Goal: Task Accomplishment & Management: Complete application form

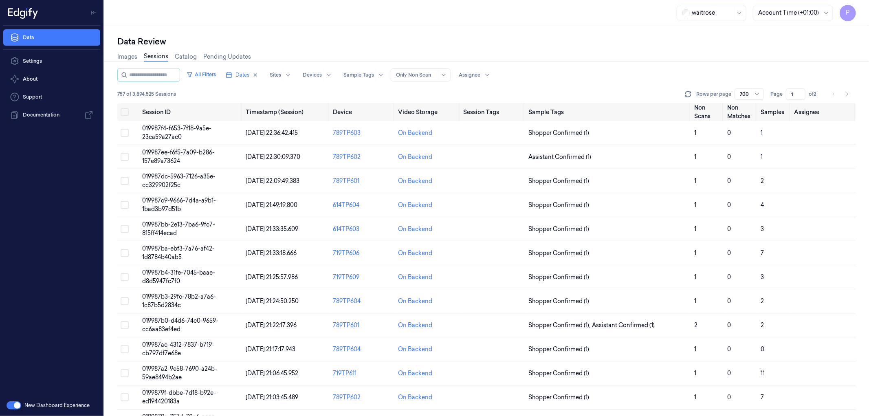
click at [528, 35] on div "Data Review Images Sessions Catalog Pending Updates All Filters Dates Sites Dev…" at bounding box center [486, 221] width 765 height 390
click at [257, 75] on icon "button" at bounding box center [255, 75] width 3 height 3
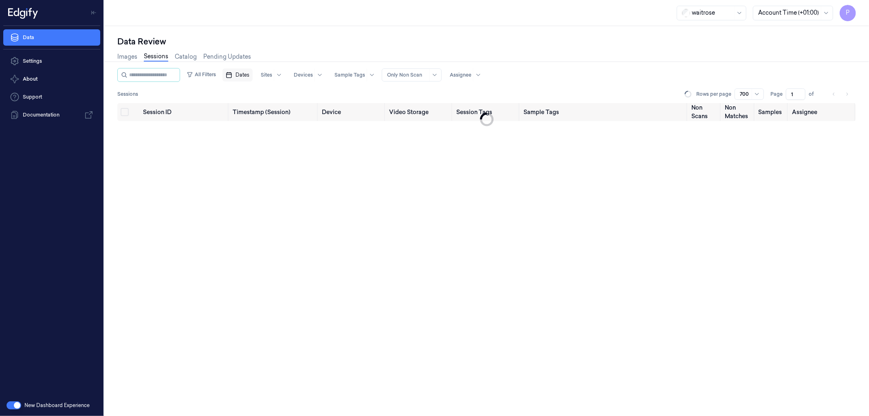
click at [249, 75] on span "Dates" at bounding box center [243, 74] width 14 height 7
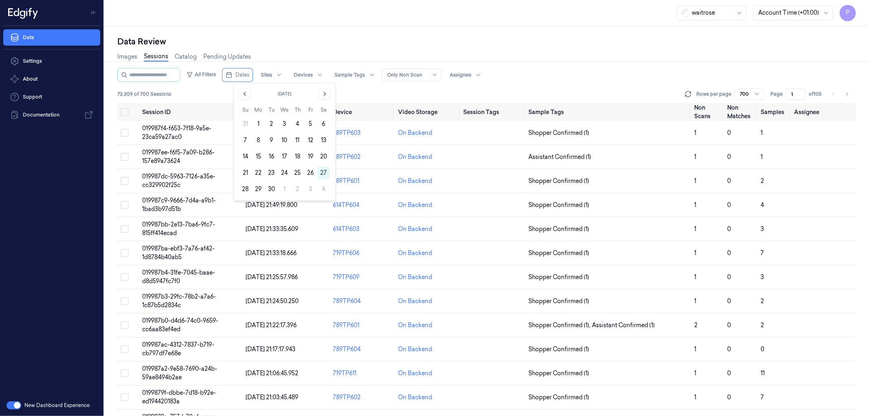
click at [309, 171] on button "26" at bounding box center [310, 172] width 13 height 13
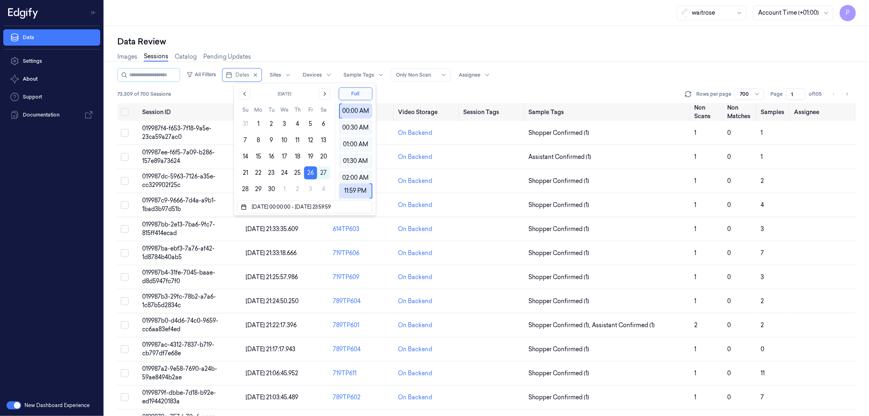
click at [453, 35] on div "Data Review Images Sessions Catalog Pending Updates All Filters Dates Sites Dev…" at bounding box center [486, 221] width 765 height 390
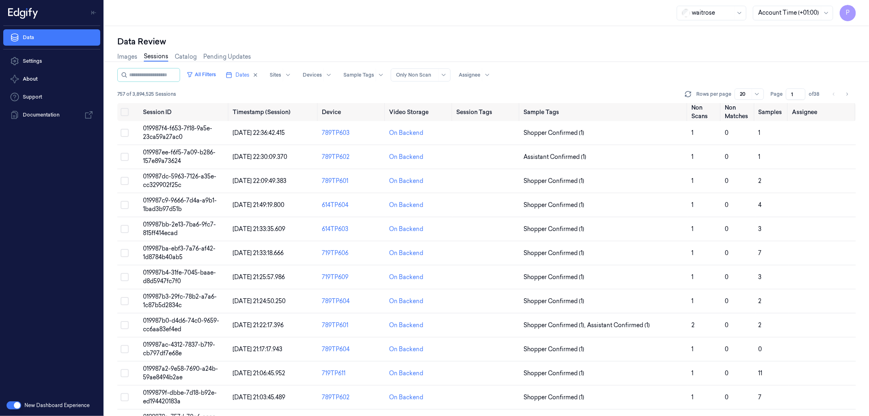
click at [584, 66] on div "Images Sessions Catalog Pending Updates" at bounding box center [486, 57] width 739 height 21
click at [124, 113] on button "Select all" at bounding box center [125, 112] width 8 height 8
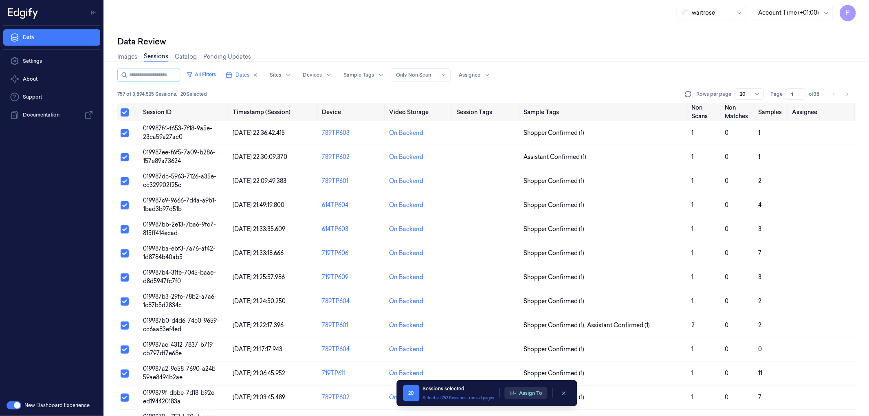
click at [514, 392] on icon "button" at bounding box center [513, 393] width 6 height 4
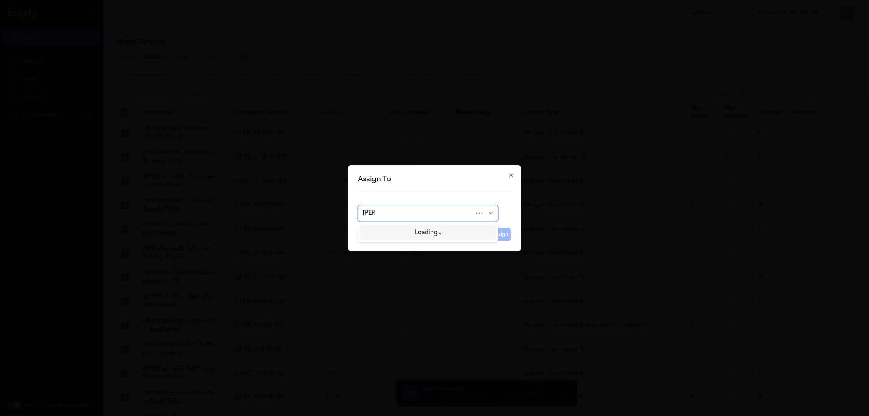
type input "an"
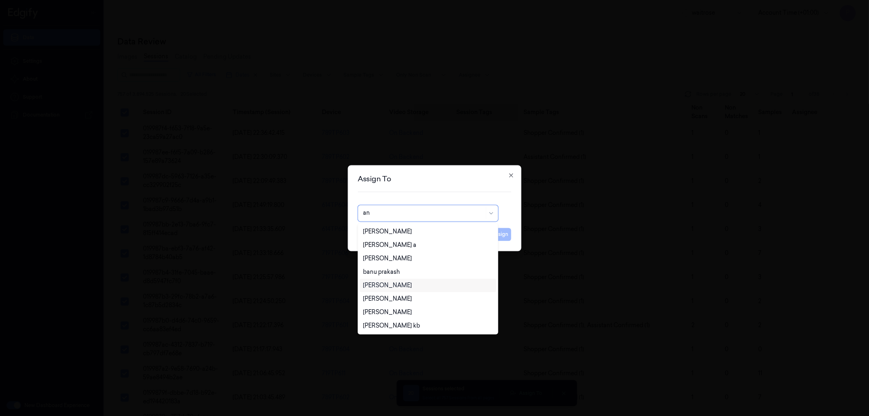
click at [409, 287] on div "Ankitha Naik" at bounding box center [428, 285] width 130 height 9
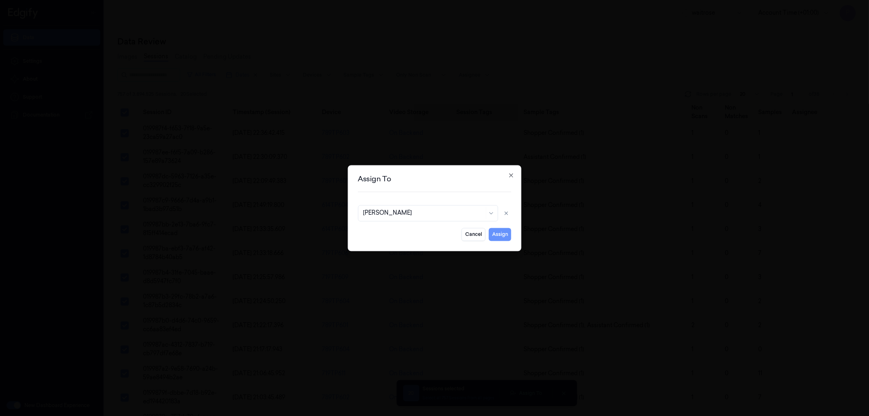
click at [498, 236] on button "Assign" at bounding box center [500, 234] width 22 height 13
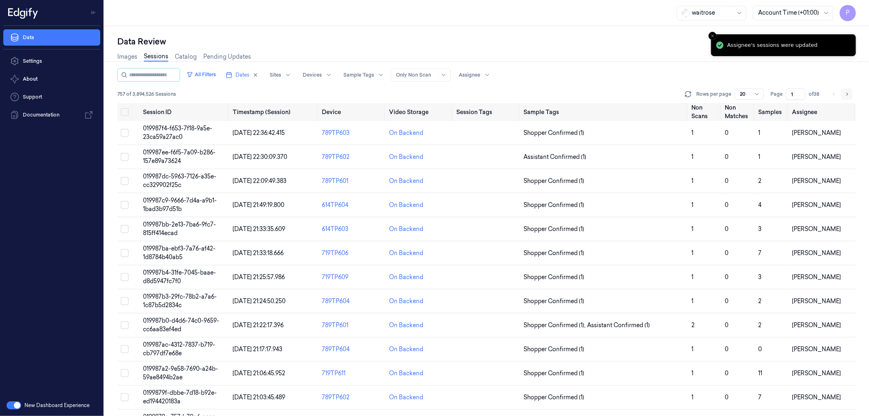
click at [845, 93] on icon "Go to next page" at bounding box center [847, 94] width 5 height 7
type input "2"
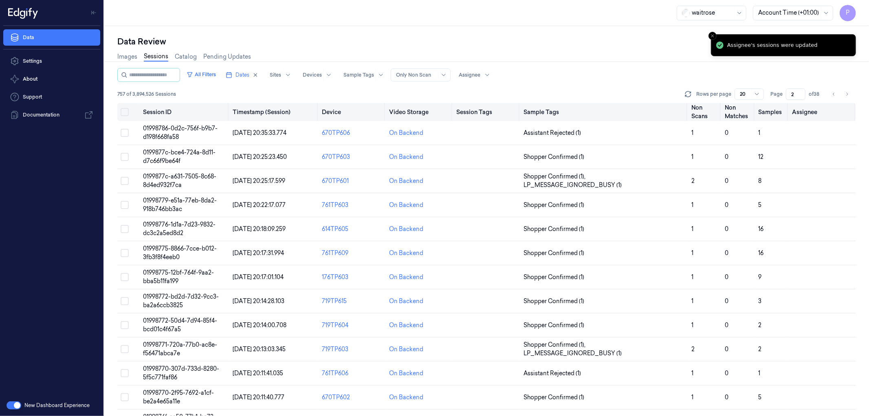
click at [124, 111] on button "Select all" at bounding box center [125, 112] width 8 height 8
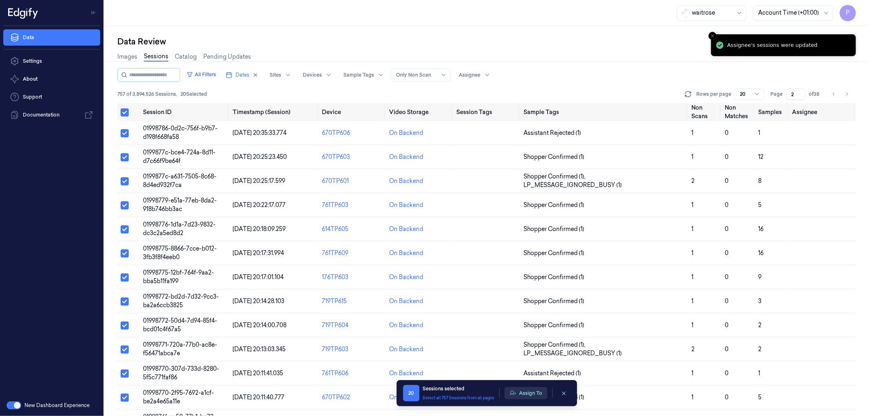
click at [538, 398] on button "Assign To" at bounding box center [526, 393] width 43 height 12
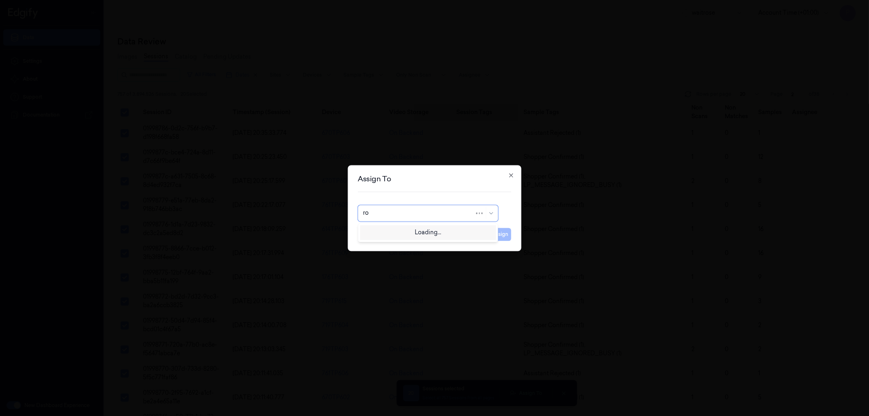
type input "roh"
click at [398, 231] on div "Rohith Acharya" at bounding box center [387, 231] width 49 height 9
click at [497, 235] on button "Assign" at bounding box center [500, 234] width 22 height 13
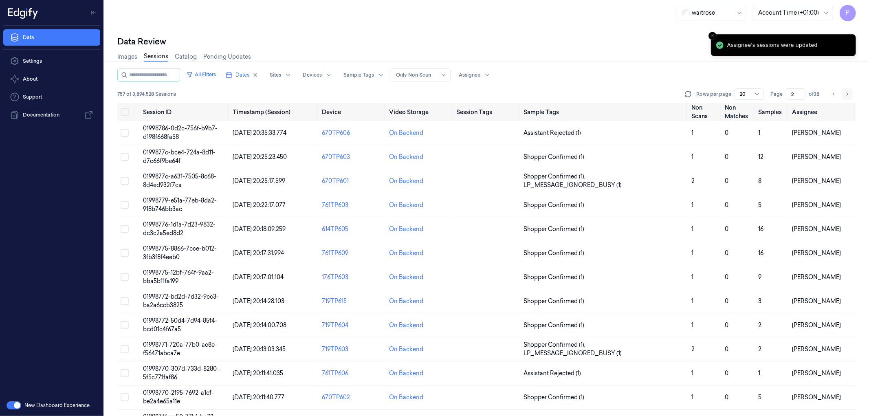
click at [849, 94] on icon "Go to next page" at bounding box center [847, 94] width 5 height 7
type input "3"
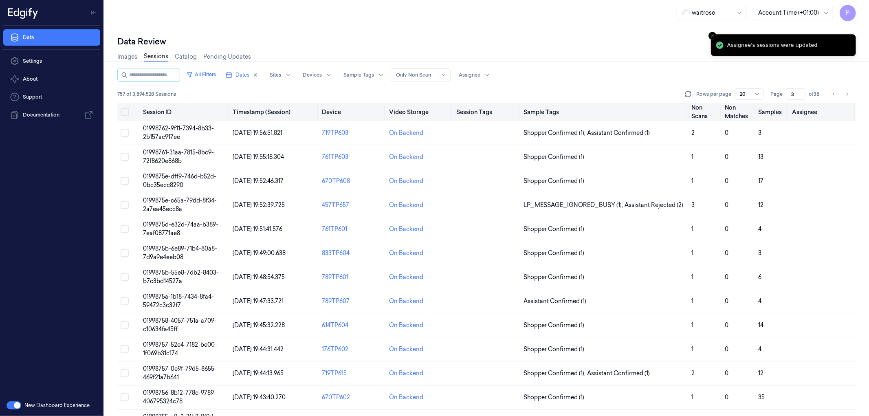
click at [123, 109] on button "Select all" at bounding box center [125, 112] width 8 height 8
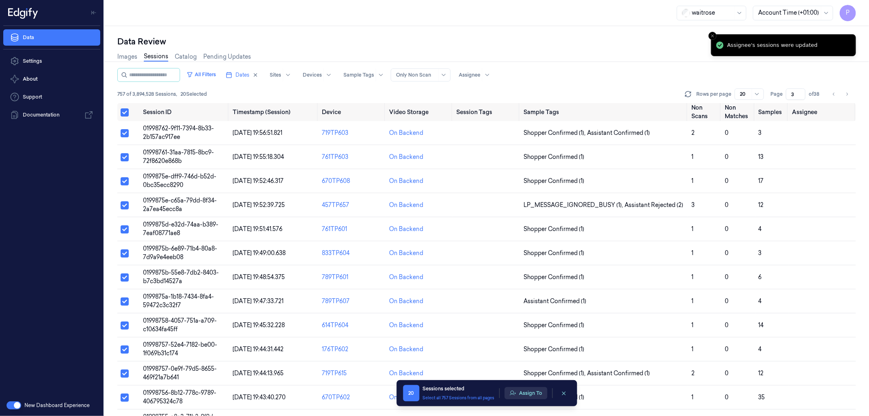
click at [522, 389] on button "Assign To" at bounding box center [526, 393] width 43 height 12
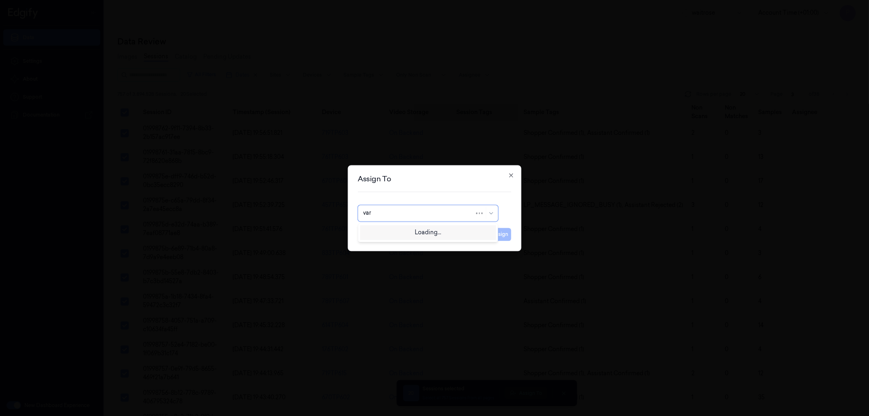
type input "vars"
click at [418, 229] on div "Varsha Poojary" at bounding box center [428, 231] width 130 height 9
click at [503, 238] on button "Assign" at bounding box center [500, 234] width 22 height 13
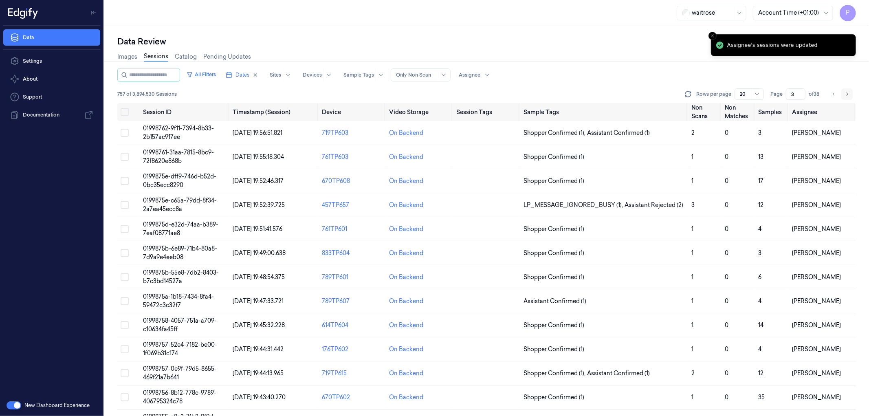
click at [849, 93] on icon "Go to next page" at bounding box center [847, 94] width 5 height 7
type input "4"
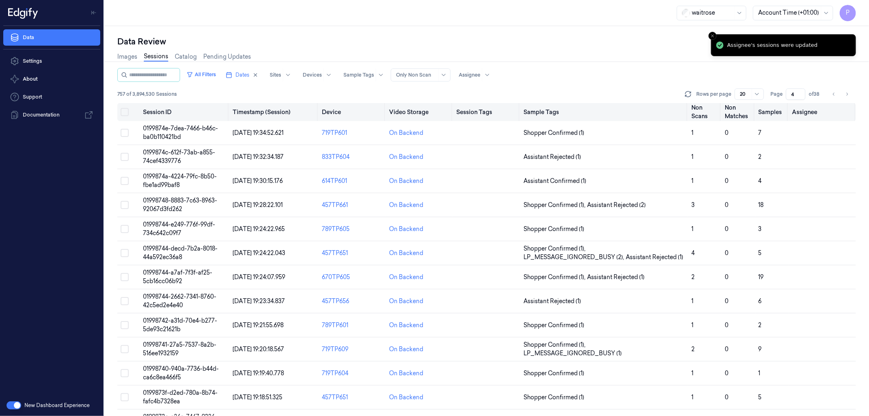
click at [125, 113] on button "Select all" at bounding box center [125, 112] width 8 height 8
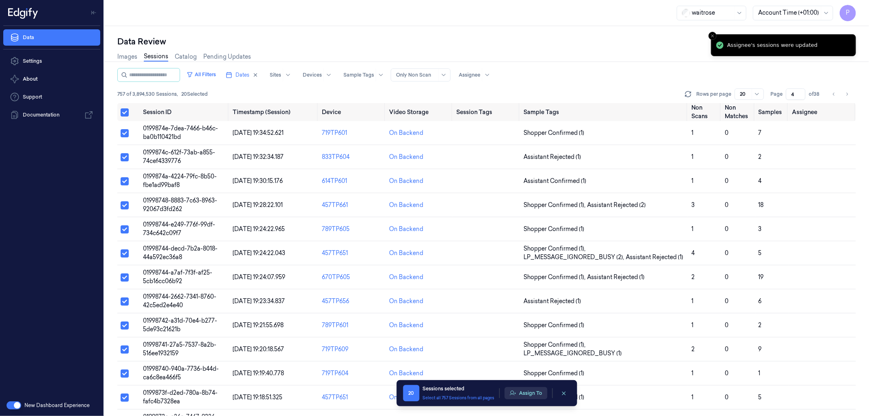
click at [523, 394] on button "Assign To" at bounding box center [526, 393] width 43 height 12
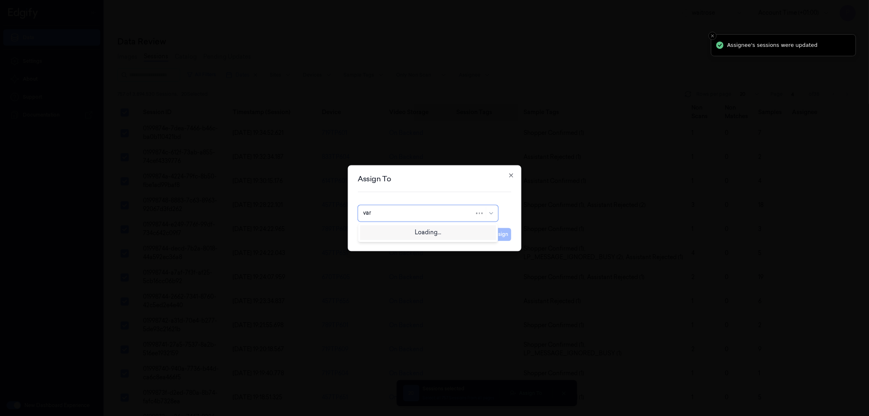
type input "vars"
click at [412, 249] on div "varsha g" at bounding box center [428, 244] width 136 height 13
click at [503, 235] on button "Assign" at bounding box center [500, 234] width 22 height 13
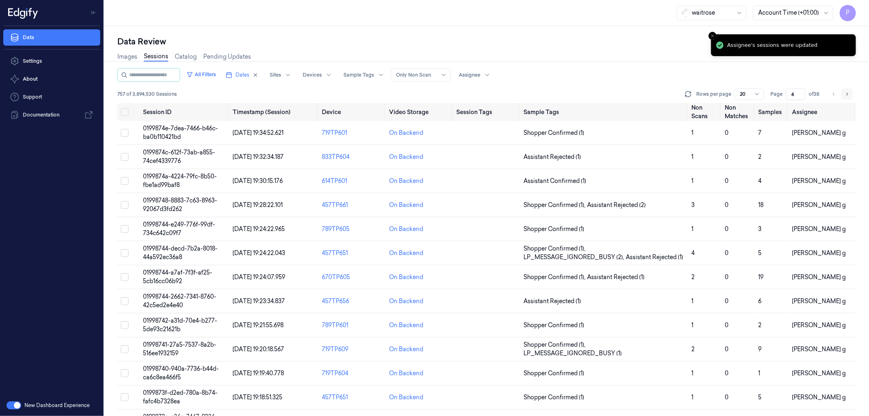
click at [852, 93] on button "Go to next page" at bounding box center [847, 93] width 11 height 11
type input "5"
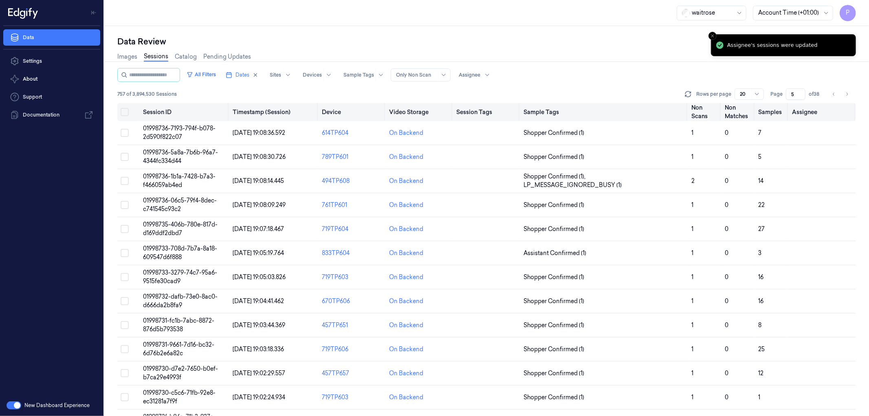
click at [126, 111] on button "Select all" at bounding box center [125, 112] width 8 height 8
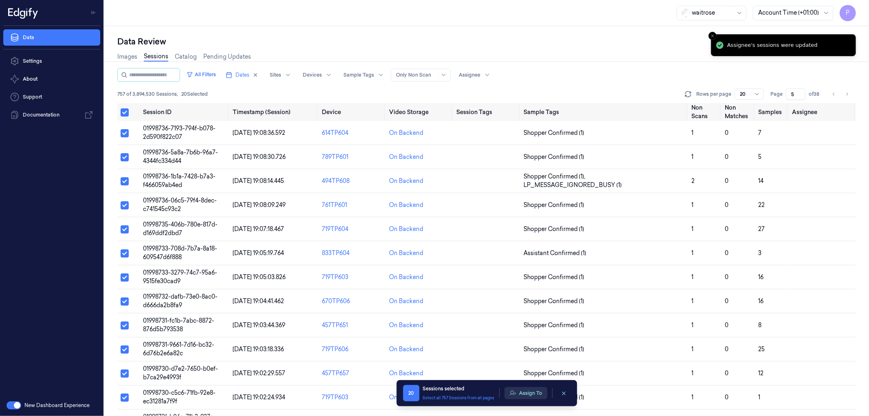
click at [526, 393] on button "Assign To" at bounding box center [526, 393] width 43 height 12
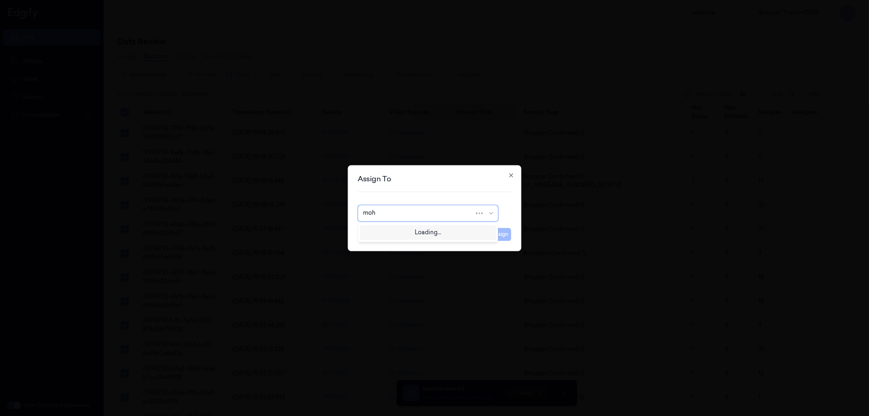
type input "moha"
click at [393, 232] on div "mohan kune" at bounding box center [387, 231] width 49 height 9
click at [503, 236] on button "Assign" at bounding box center [500, 234] width 22 height 13
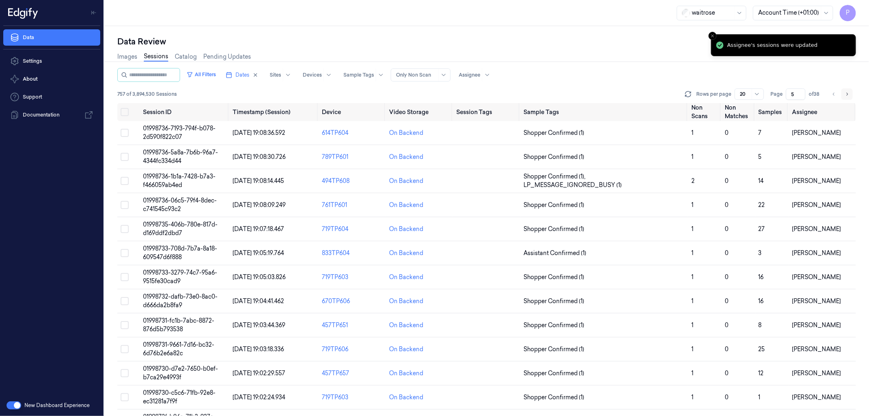
click at [845, 90] on button "Go to next page" at bounding box center [847, 93] width 11 height 11
type input "6"
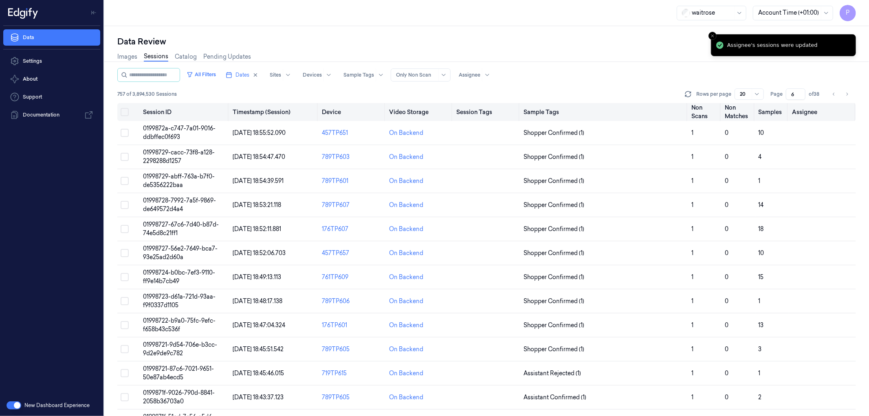
click at [124, 112] on button "Select all" at bounding box center [125, 112] width 8 height 8
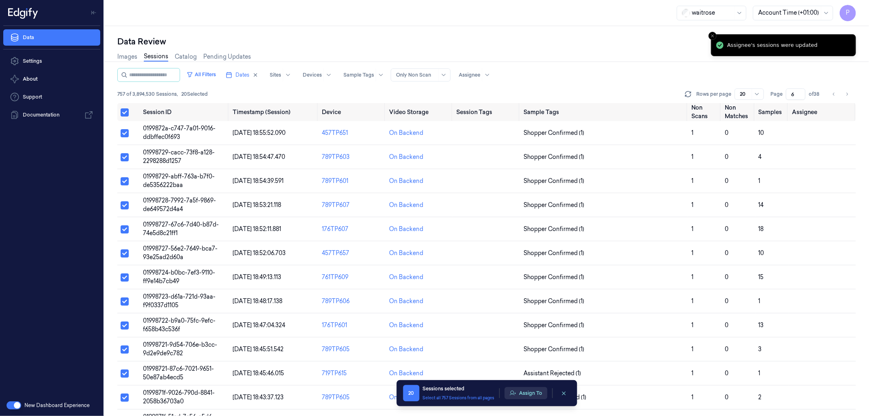
click at [527, 392] on button "Assign To" at bounding box center [526, 393] width 43 height 12
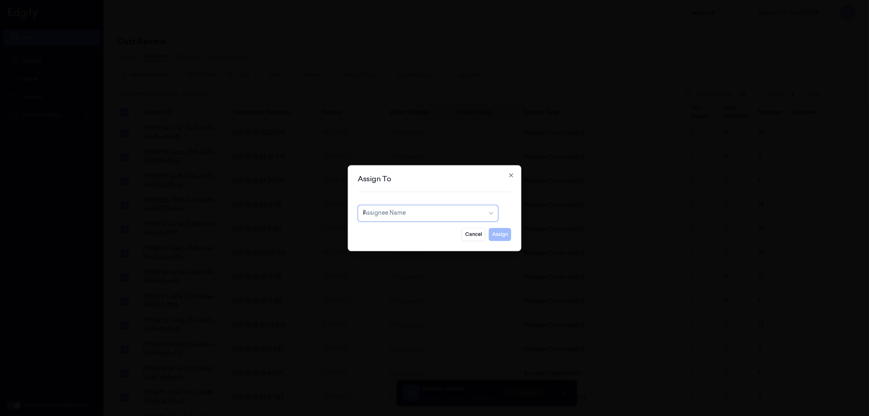
type input "ko"
click at [395, 227] on div "korisetty prem" at bounding box center [382, 231] width 39 height 9
click at [499, 234] on button "Assign" at bounding box center [500, 234] width 22 height 13
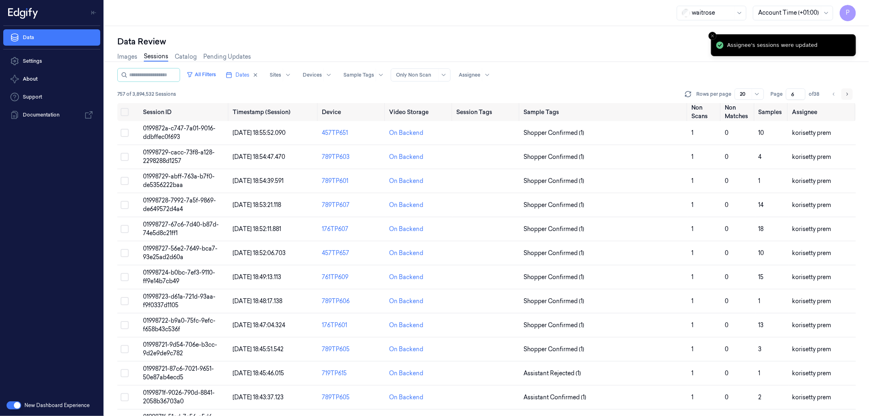
click at [847, 95] on icon "Go to next page" at bounding box center [847, 94] width 5 height 7
type input "7"
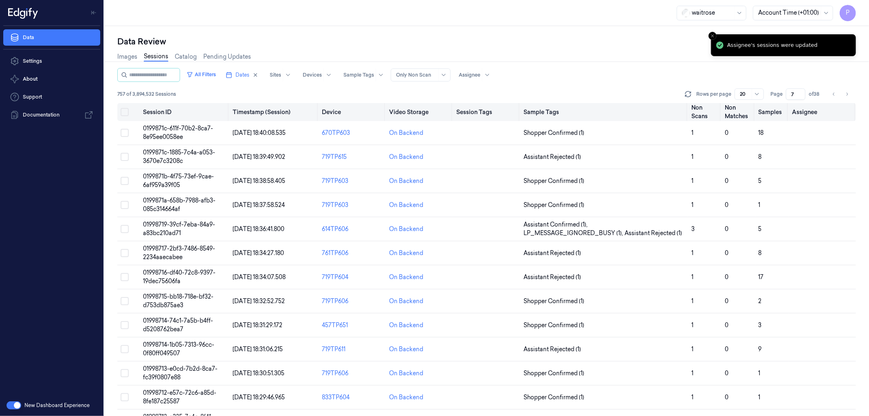
click at [125, 112] on button "Select all" at bounding box center [125, 112] width 8 height 8
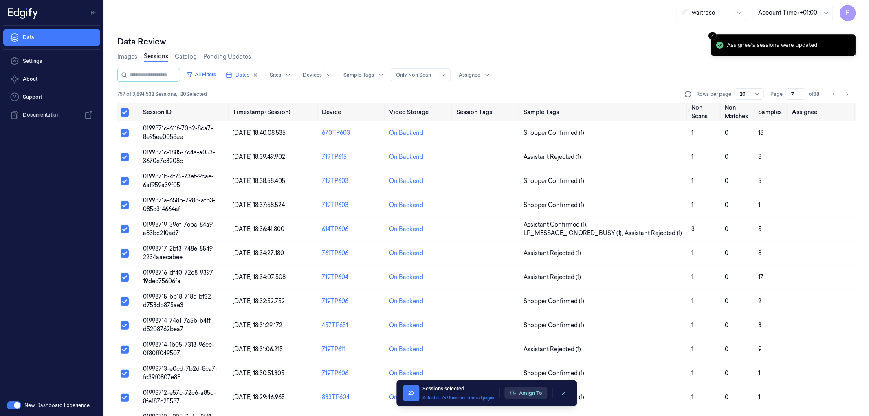
click at [539, 394] on button "Assign To" at bounding box center [526, 393] width 43 height 12
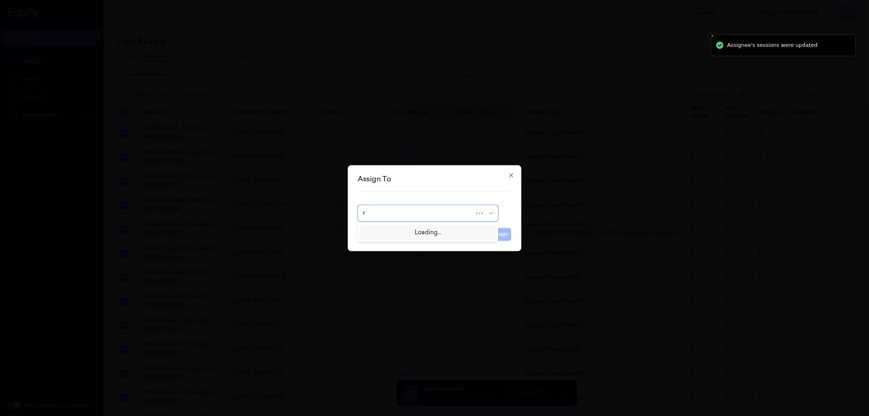
type input "ru"
click at [398, 235] on div "rupa a" at bounding box center [428, 231] width 130 height 9
click at [496, 234] on button "Assign" at bounding box center [500, 234] width 22 height 13
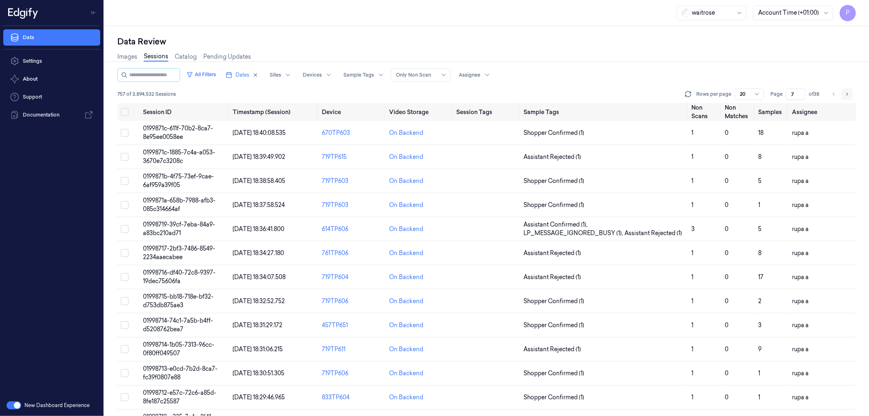
click at [846, 94] on icon "Go to next page" at bounding box center [847, 94] width 5 height 7
type input "8"
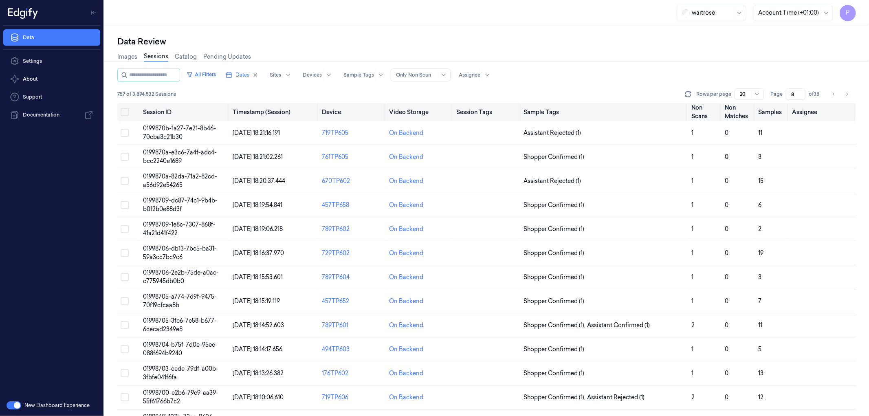
click at [125, 112] on button "Select all" at bounding box center [125, 112] width 8 height 8
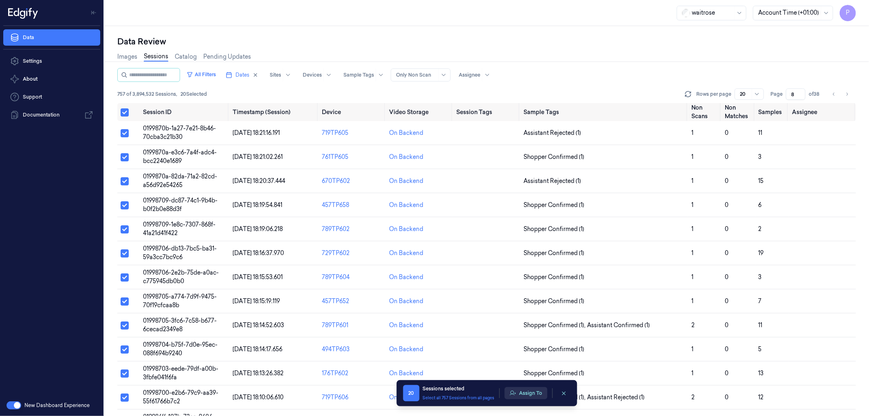
click at [534, 392] on button "Assign To" at bounding box center [526, 393] width 43 height 12
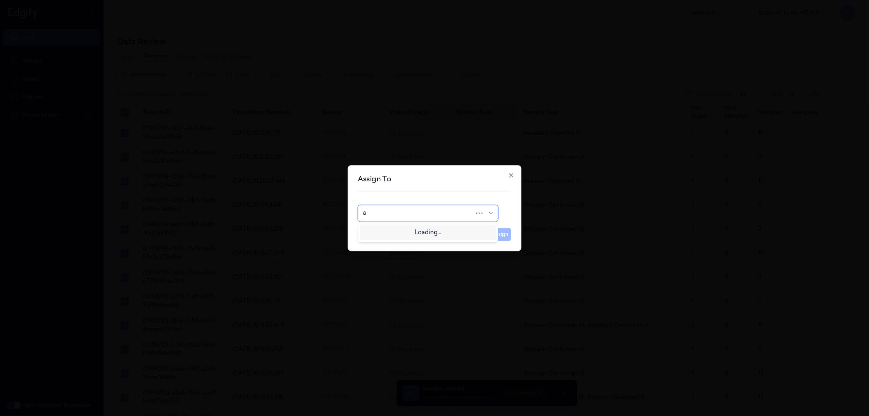
type input "an"
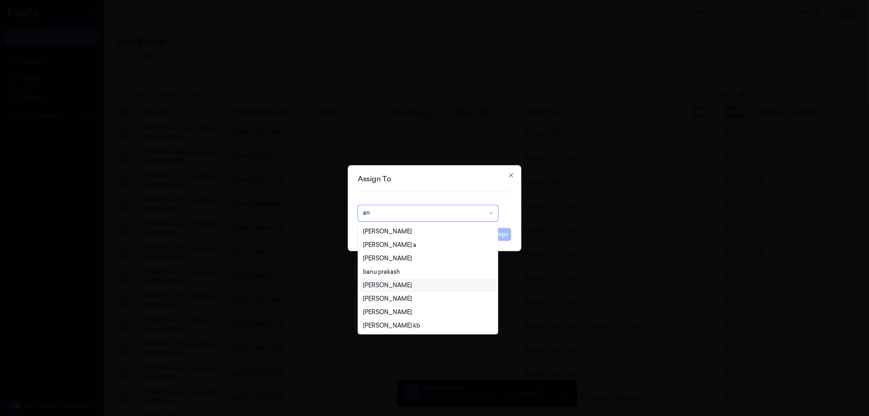
click at [394, 290] on div "Ankitha Naik" at bounding box center [428, 285] width 136 height 13
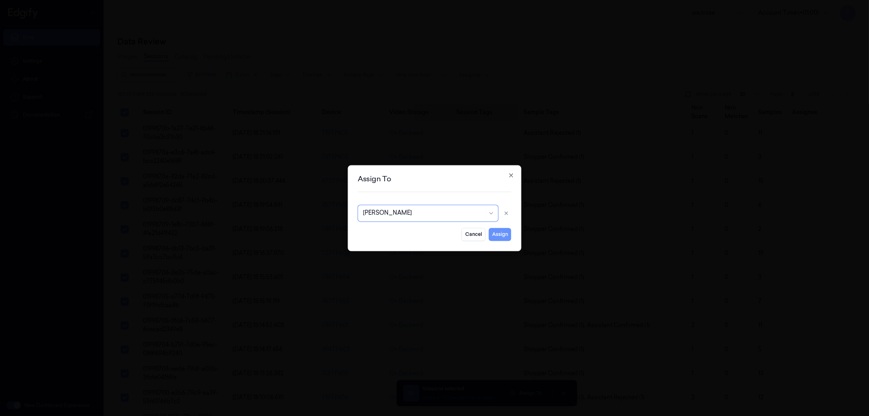
click at [496, 231] on button "Assign" at bounding box center [500, 234] width 22 height 13
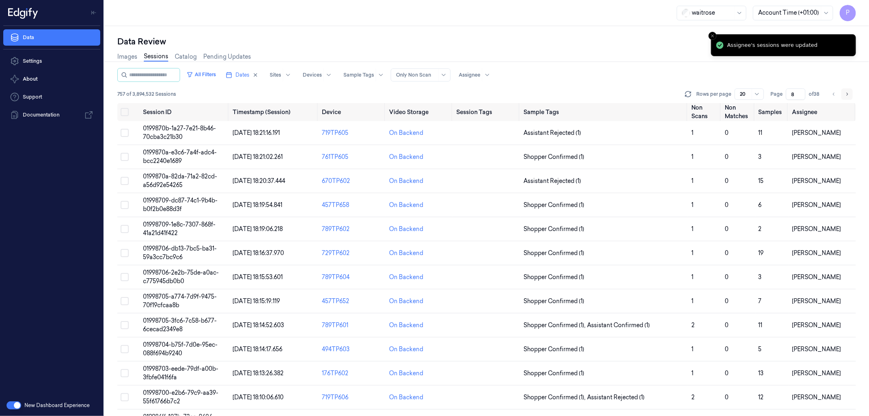
click at [851, 92] on button "Go to next page" at bounding box center [847, 93] width 11 height 11
type input "9"
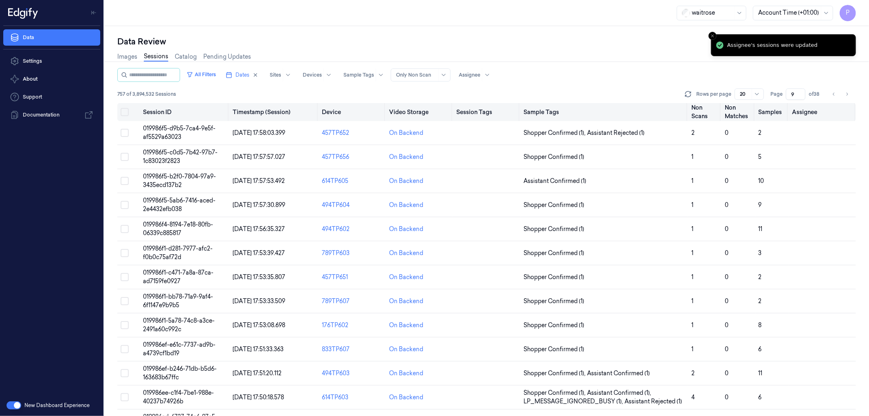
click at [123, 112] on button "Select all" at bounding box center [125, 112] width 8 height 8
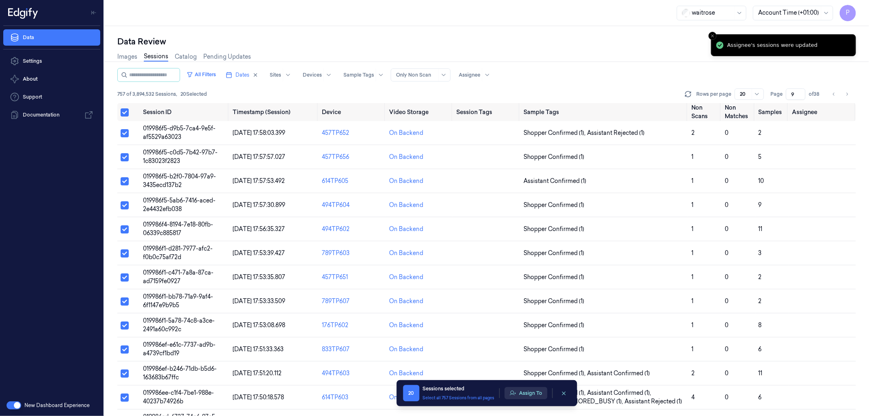
click at [528, 388] on button "Assign To" at bounding box center [526, 393] width 43 height 12
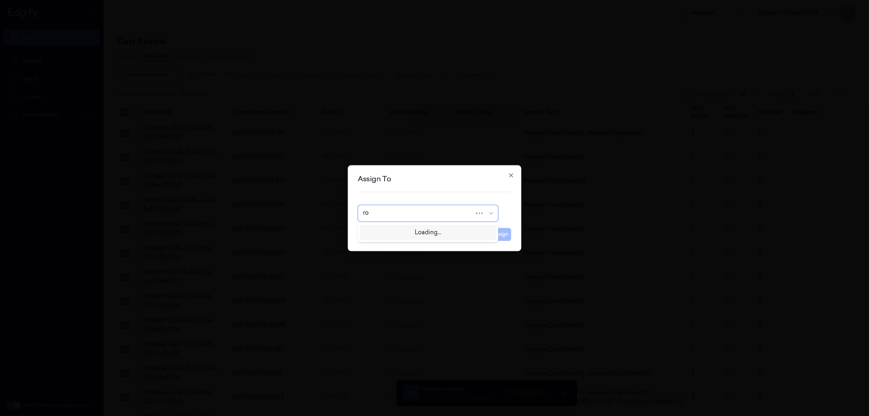
type input "roh"
click at [447, 236] on div "Rohith Acharya" at bounding box center [428, 231] width 130 height 9
click at [494, 235] on button "Assign" at bounding box center [500, 234] width 22 height 13
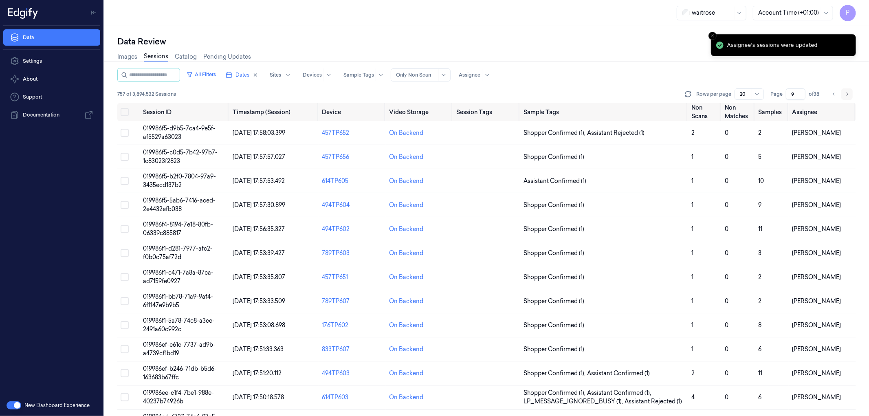
click at [847, 95] on icon "Go to next page" at bounding box center [847, 94] width 5 height 7
type input "10"
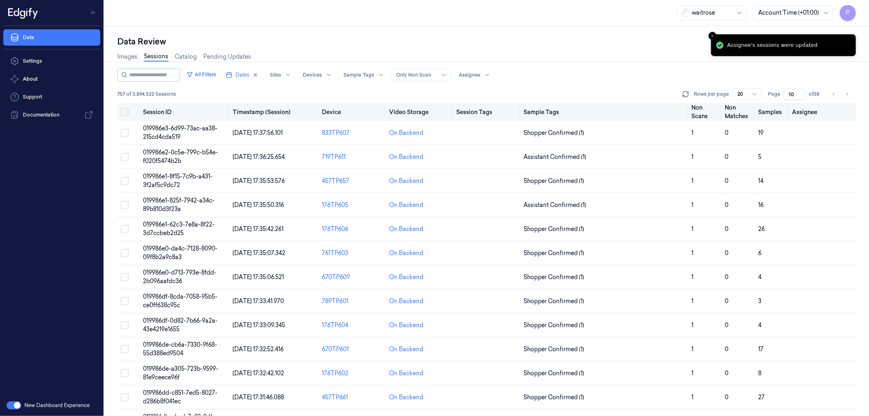
click at [127, 112] on button "Select all" at bounding box center [125, 112] width 8 height 8
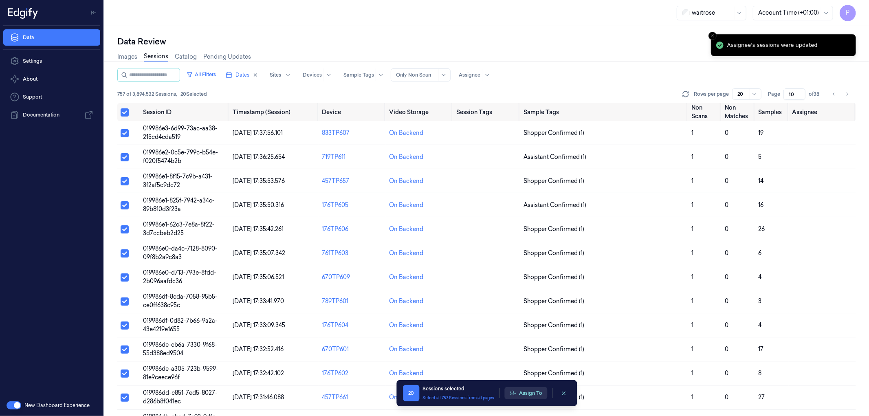
click at [519, 393] on button "Assign To" at bounding box center [526, 393] width 43 height 12
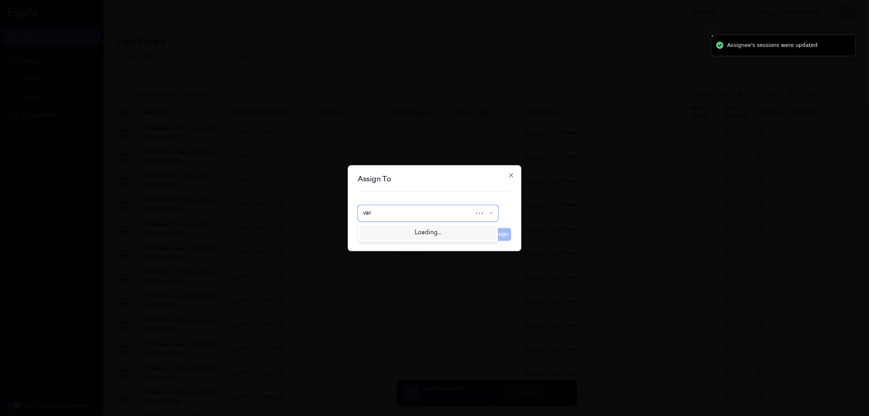
type input "vars"
click at [399, 237] on div "Varsha Poojary" at bounding box center [428, 231] width 136 height 13
click at [503, 234] on button "Assign" at bounding box center [500, 234] width 22 height 13
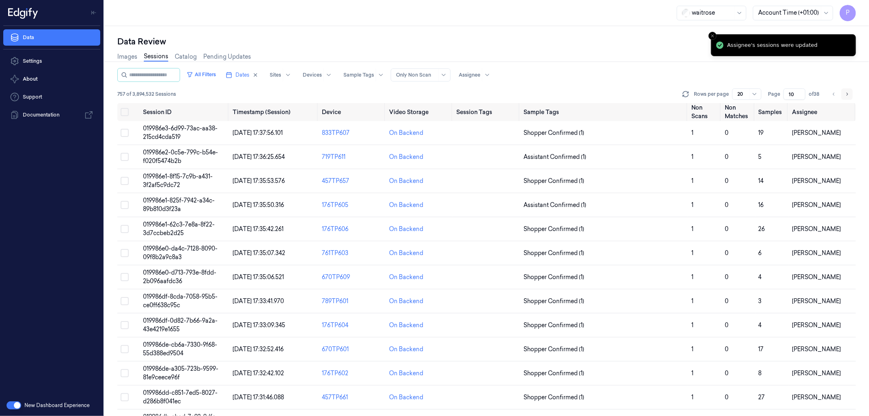
click at [849, 92] on icon "Go to next page" at bounding box center [847, 94] width 5 height 7
type input "11"
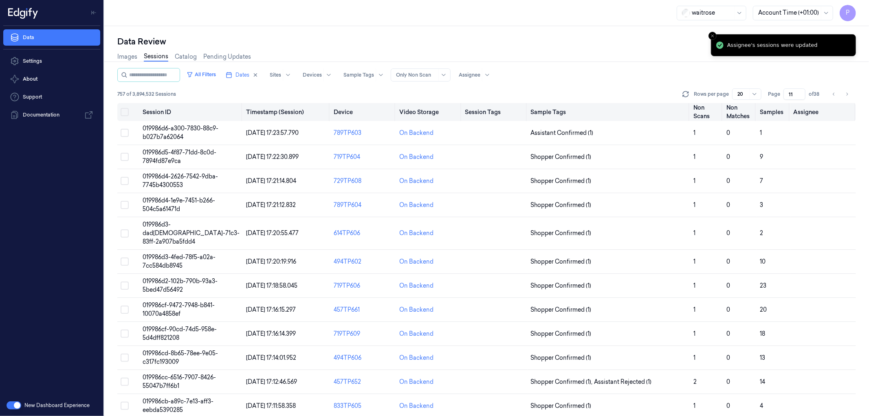
click at [127, 113] on button "Select all" at bounding box center [125, 112] width 8 height 8
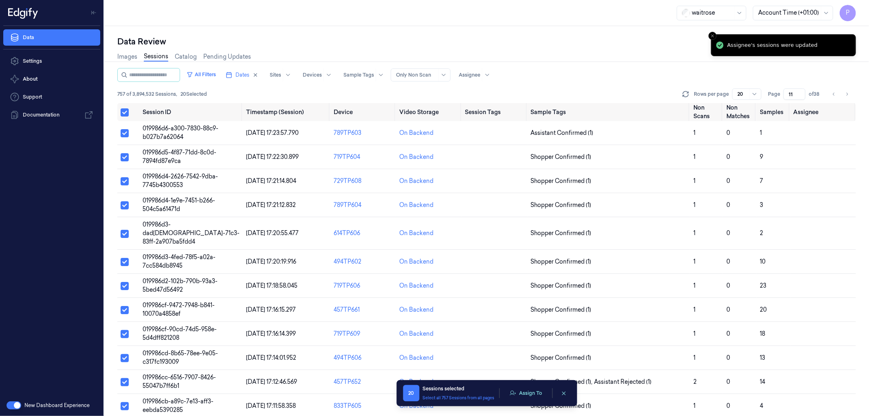
click at [531, 399] on div "Assign To" at bounding box center [526, 393] width 43 height 12
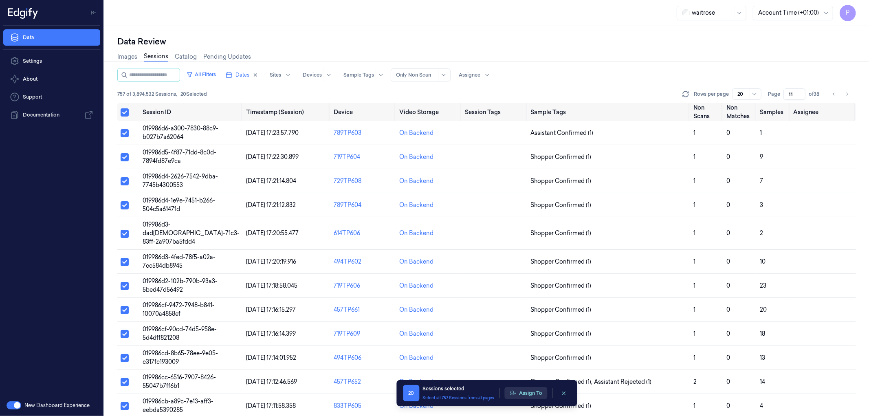
click at [533, 392] on button "Assign To" at bounding box center [526, 393] width 43 height 12
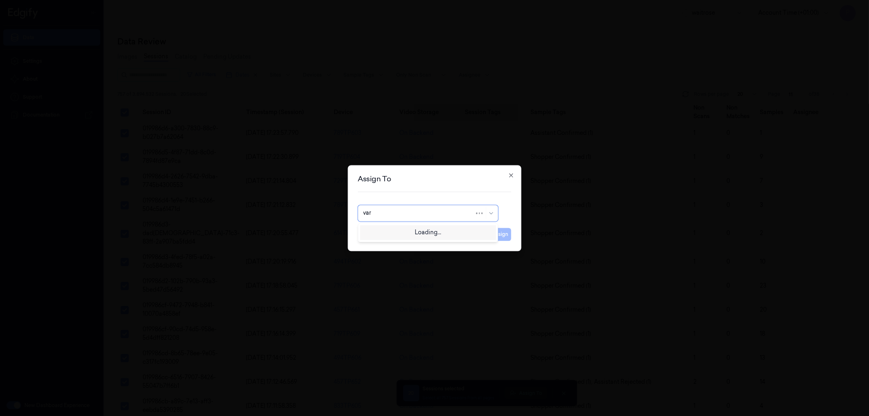
type input "vars"
click at [386, 244] on div "varsha g" at bounding box center [428, 245] width 130 height 9
click at [500, 228] on button "Assign" at bounding box center [500, 234] width 22 height 13
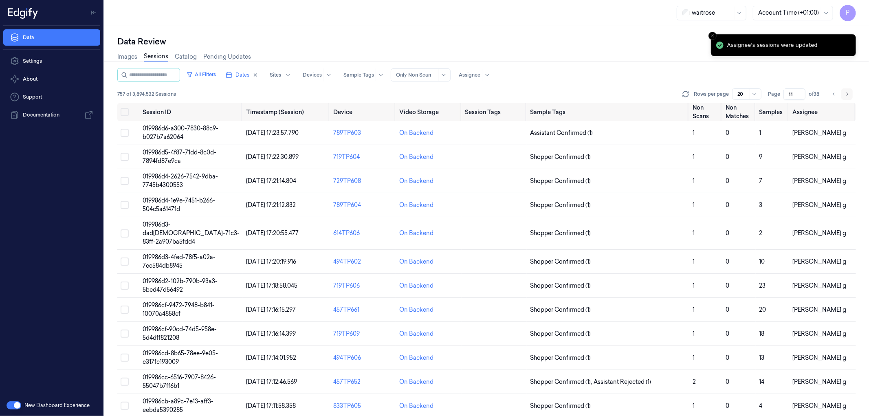
click at [847, 95] on icon "Go to next page" at bounding box center [847, 94] width 5 height 7
type input "12"
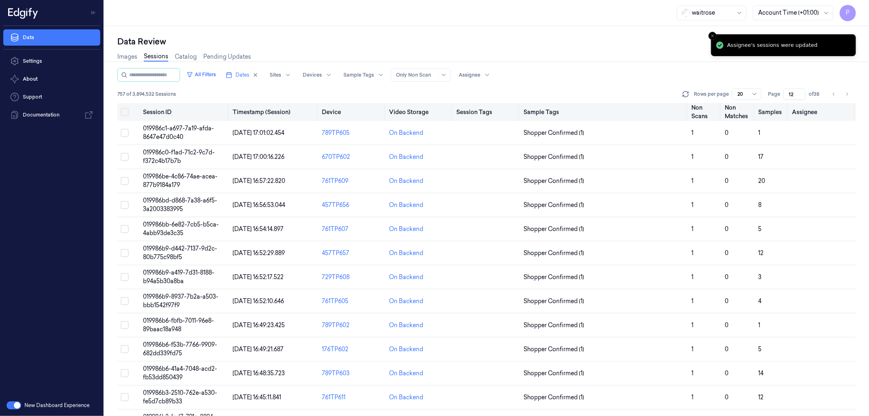
click at [123, 109] on button "Select all" at bounding box center [125, 112] width 8 height 8
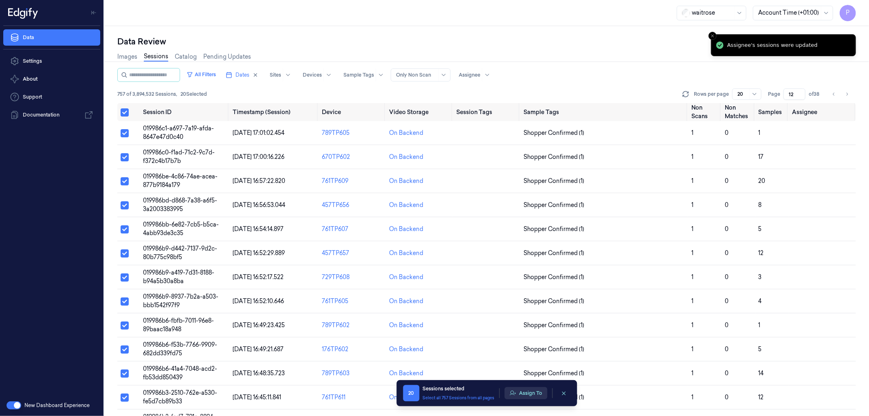
click at [539, 392] on button "Assign To" at bounding box center [526, 393] width 43 height 12
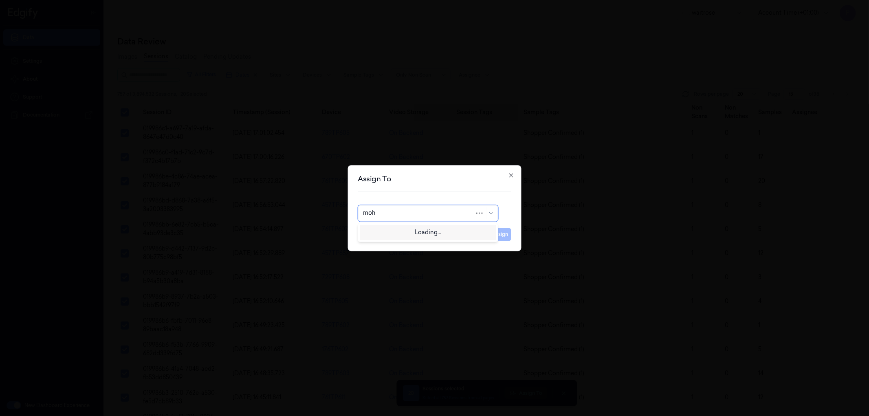
type input "moha"
click at [457, 231] on div "mohan kune" at bounding box center [428, 231] width 130 height 9
click at [502, 239] on button "Assign" at bounding box center [500, 234] width 22 height 13
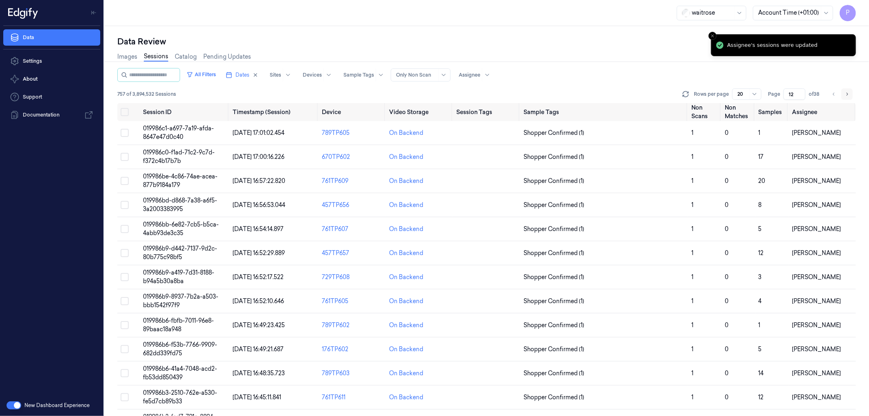
click at [845, 94] on button "Go to next page" at bounding box center [847, 93] width 11 height 11
type input "13"
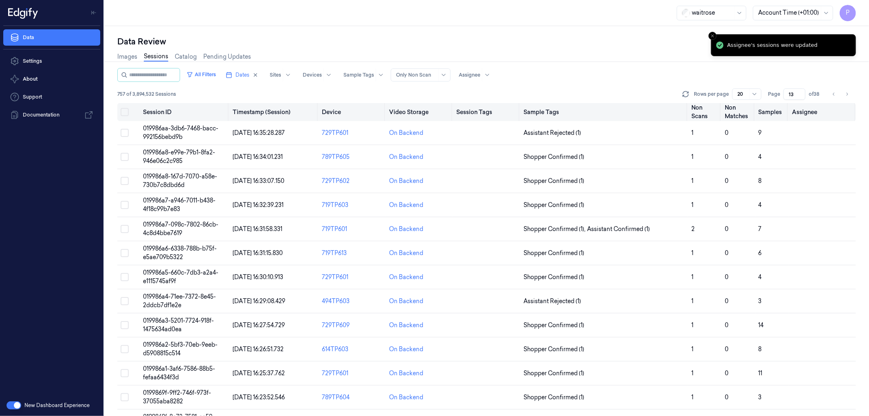
click at [124, 112] on button "Select all" at bounding box center [125, 112] width 8 height 8
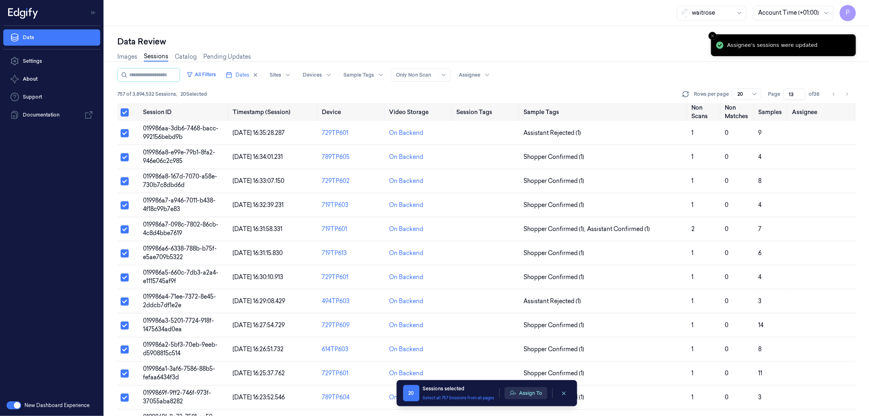
click at [532, 393] on button "Assign To" at bounding box center [526, 393] width 43 height 12
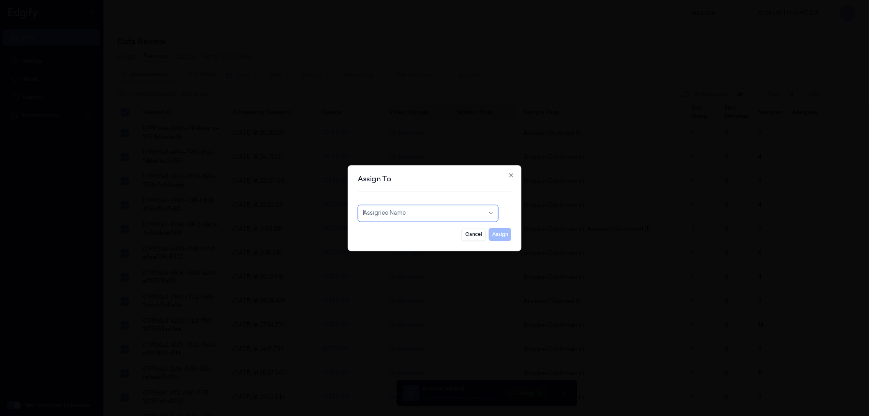
type input "ko"
click at [421, 237] on div "korisetty prem" at bounding box center [428, 231] width 136 height 13
click at [497, 237] on button "Assign" at bounding box center [500, 234] width 22 height 13
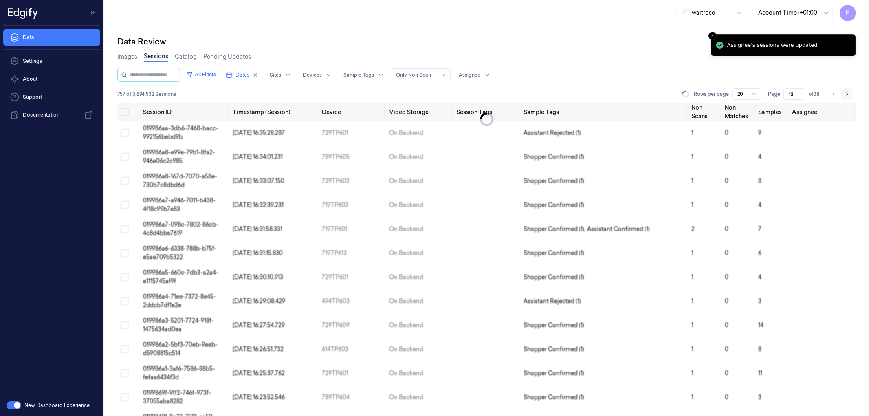
click at [846, 91] on icon "Go to next page" at bounding box center [847, 94] width 5 height 7
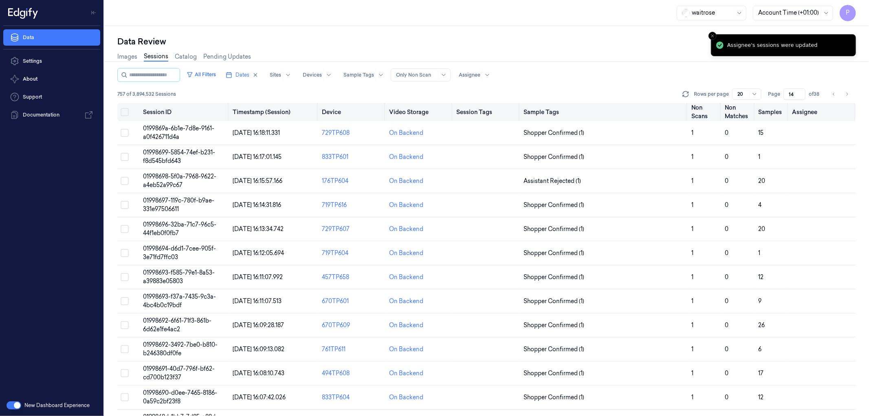
click at [125, 112] on button "Select all" at bounding box center [125, 112] width 8 height 8
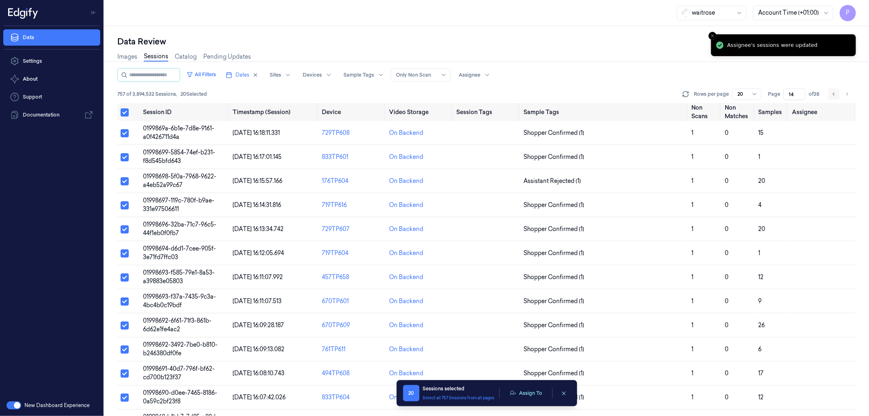
click at [837, 95] on icon "Go to previous page" at bounding box center [834, 94] width 5 height 7
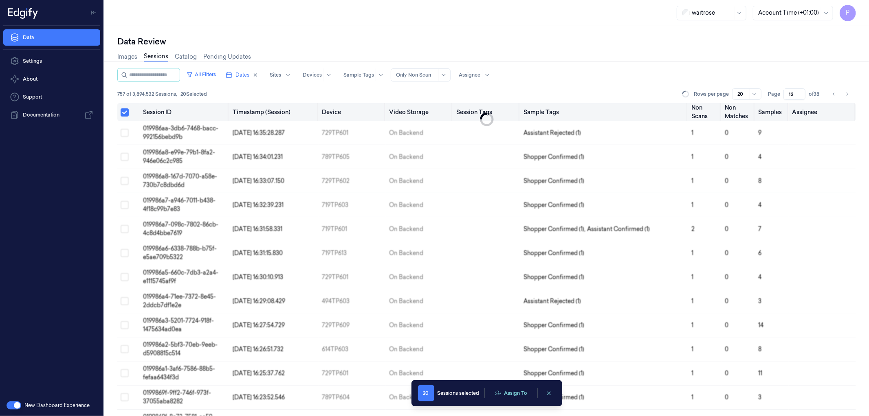
click at [125, 111] on button "Select all" at bounding box center [125, 112] width 8 height 8
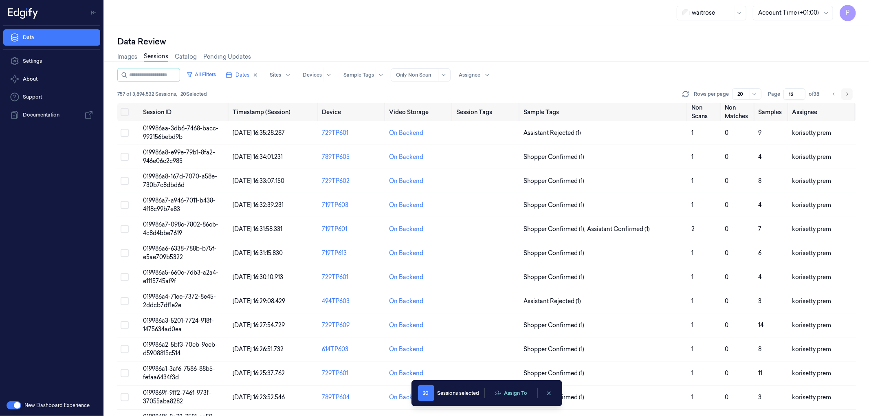
click at [848, 94] on icon "Go to next page" at bounding box center [847, 94] width 5 height 7
type input "14"
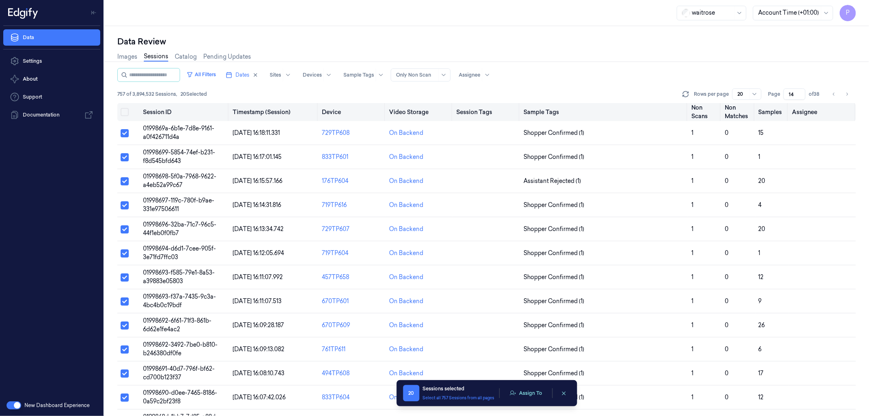
click at [126, 111] on button "Select all" at bounding box center [125, 112] width 8 height 8
click at [124, 109] on button "Select all" at bounding box center [125, 112] width 8 height 8
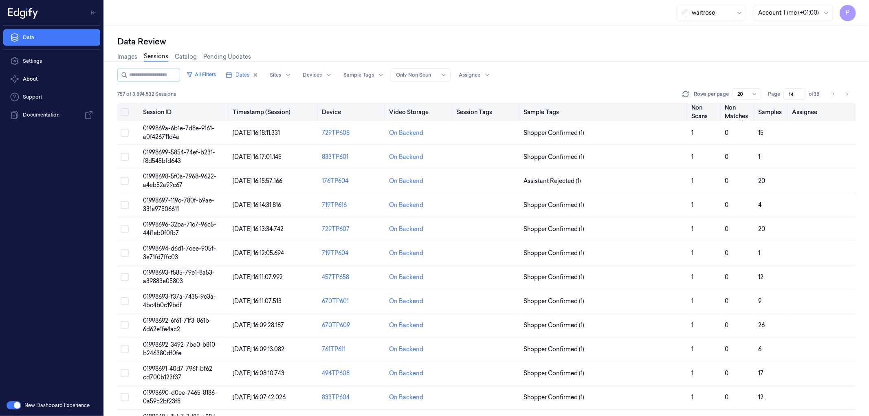
click at [127, 115] on button "Select all" at bounding box center [125, 112] width 8 height 8
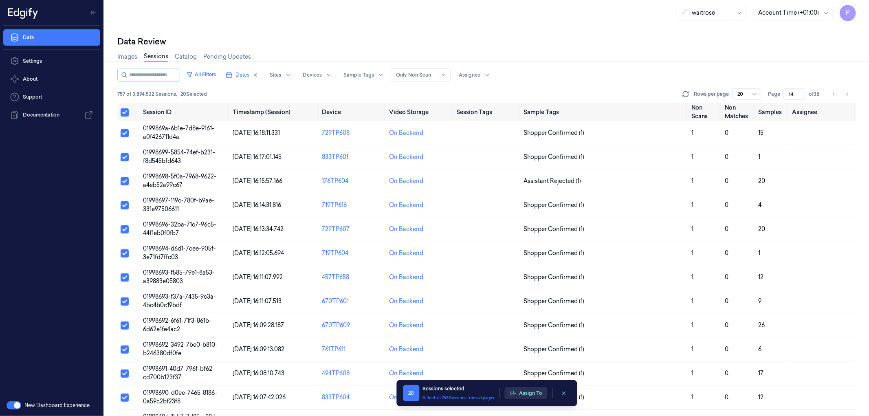
click at [513, 393] on icon "button" at bounding box center [512, 393] width 7 height 7
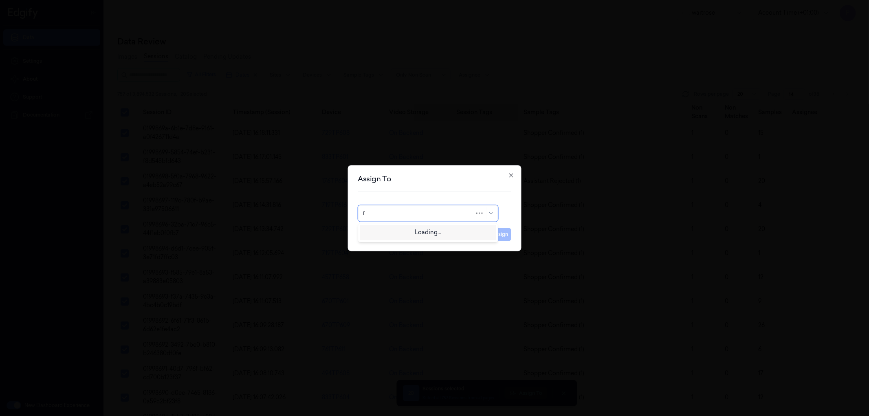
type input "ru"
click at [421, 236] on div "rupa a" at bounding box center [428, 231] width 136 height 13
click at [496, 236] on button "Assign" at bounding box center [500, 234] width 22 height 13
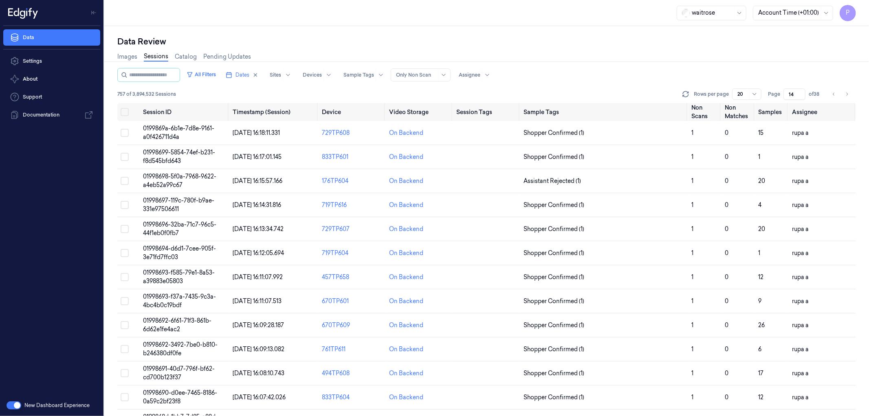
click at [813, 68] on div "All Filters Dates Sites Devices Sample Tags Alert Type Only Non Scan Assignee" at bounding box center [486, 75] width 739 height 14
click at [699, 66] on div "Images Sessions Catalog Pending Updates" at bounding box center [486, 57] width 739 height 21
click at [849, 91] on icon "Go to next page" at bounding box center [847, 94] width 5 height 7
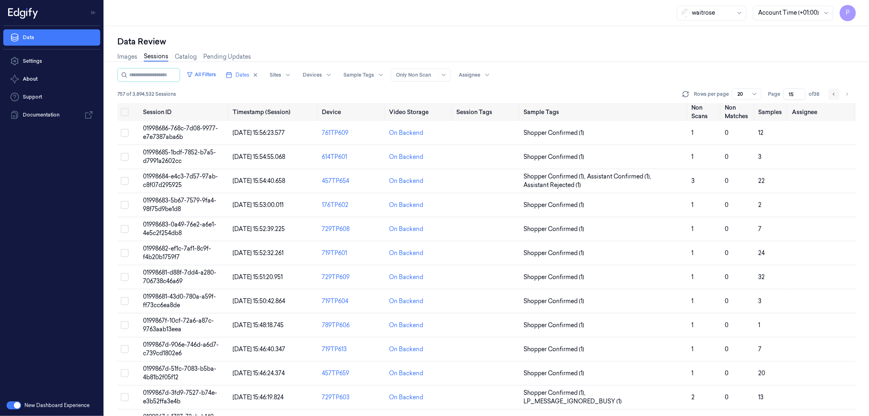
click at [832, 92] on icon "Go to previous page" at bounding box center [834, 94] width 5 height 7
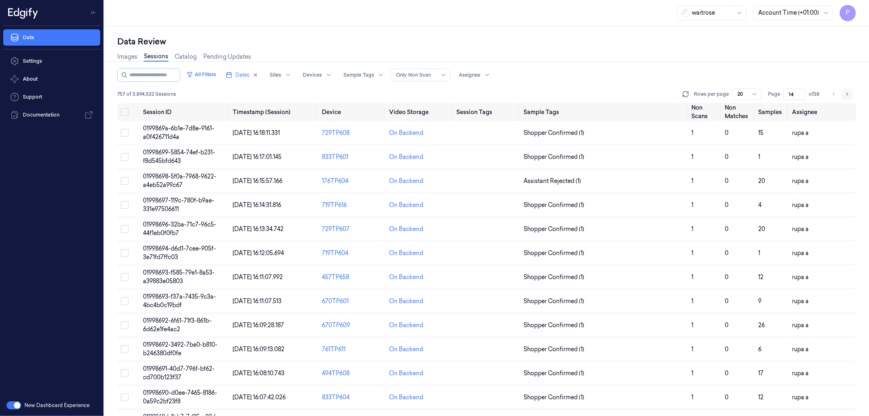
click at [848, 94] on icon "Go to next page" at bounding box center [847, 94] width 5 height 7
type input "15"
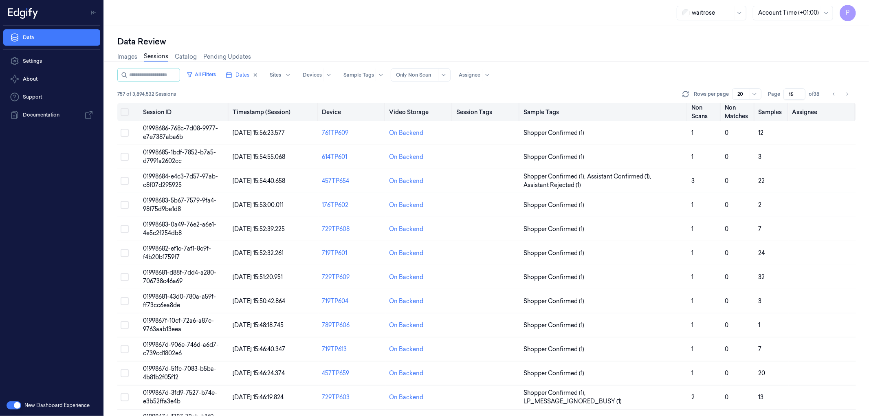
click at [128, 110] on button "Select all" at bounding box center [125, 112] width 8 height 8
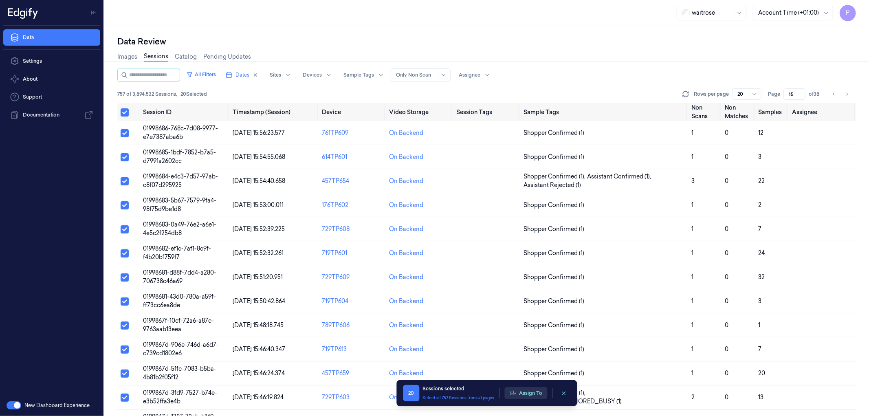
click at [522, 395] on button "Assign To" at bounding box center [526, 393] width 43 height 12
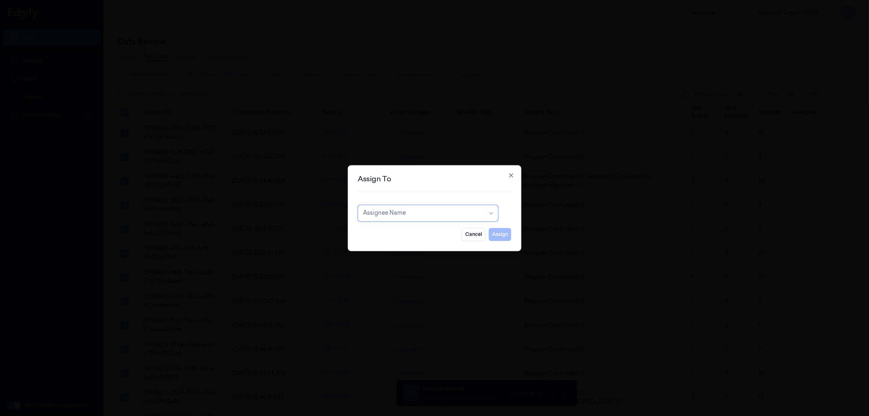
click at [437, 215] on div at bounding box center [423, 213] width 121 height 9
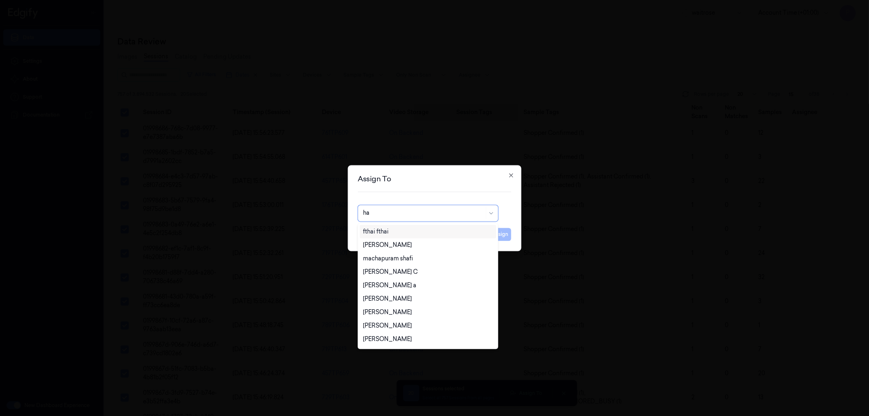
type input "h"
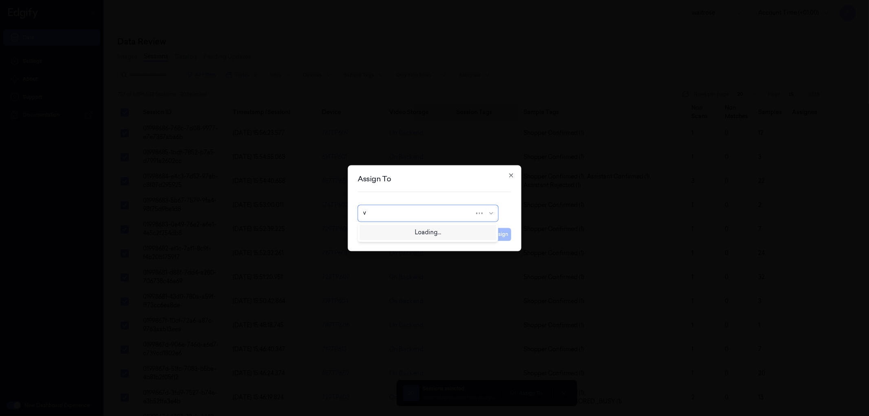
type input "ve"
click at [404, 243] on div "ven kataiah" at bounding box center [428, 245] width 130 height 9
click at [498, 237] on button "Assign" at bounding box center [500, 234] width 22 height 13
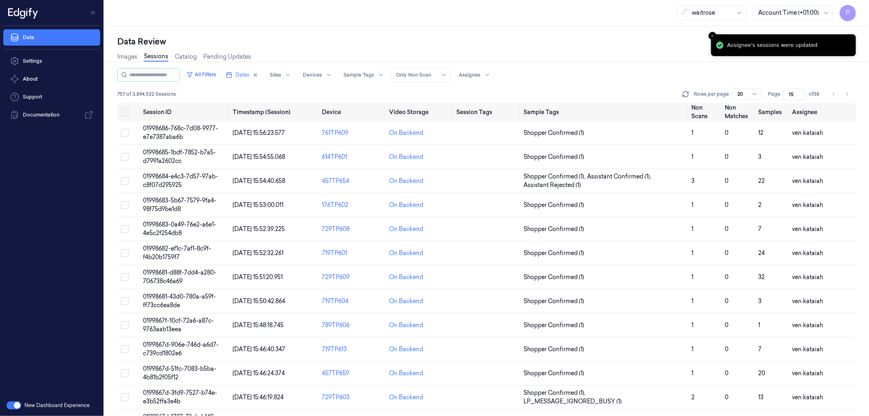
click at [608, 48] on div "Images Sessions Catalog Pending Updates" at bounding box center [486, 57] width 739 height 21
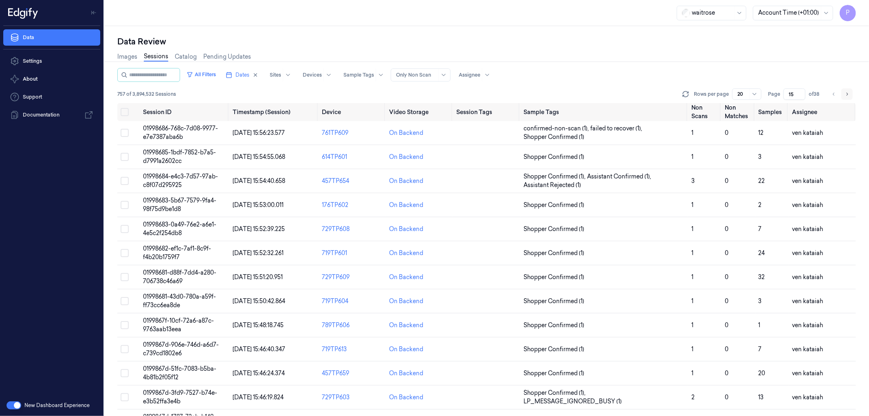
click at [847, 93] on icon "Go to next page" at bounding box center [847, 94] width 5 height 7
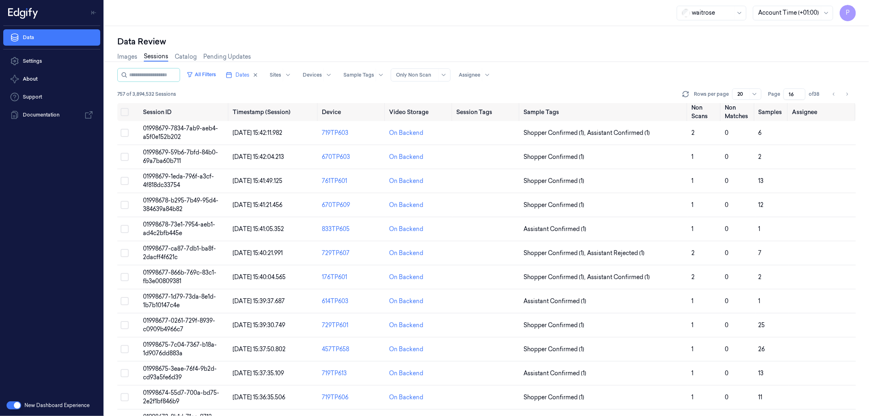
click at [614, 40] on div "Data Review" at bounding box center [486, 41] width 739 height 11
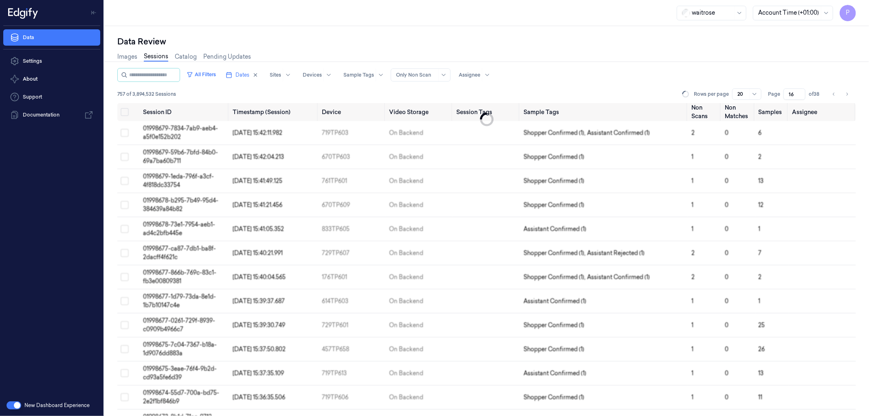
drag, startPoint x: 793, startPoint y: 92, endPoint x: 789, endPoint y: 94, distance: 4.9
click at [789, 94] on input "16" at bounding box center [795, 93] width 22 height 11
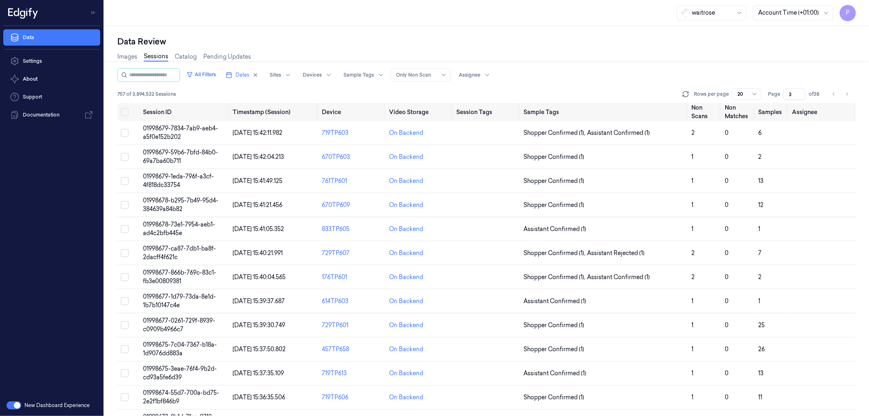
type input "3"
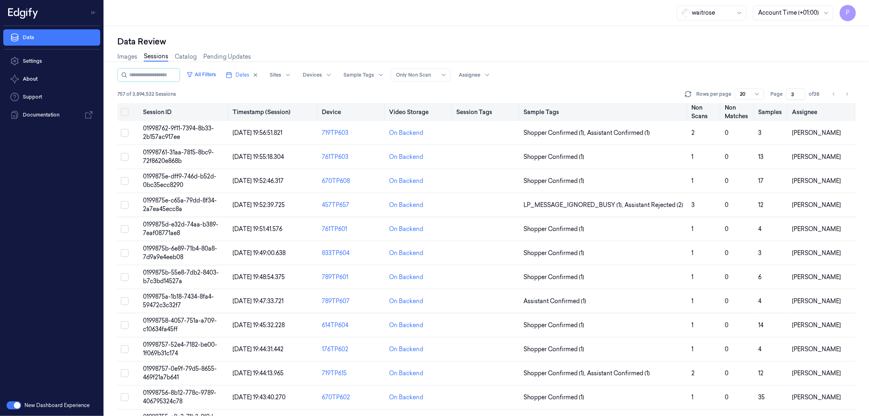
click at [121, 112] on button "Select all" at bounding box center [125, 112] width 8 height 8
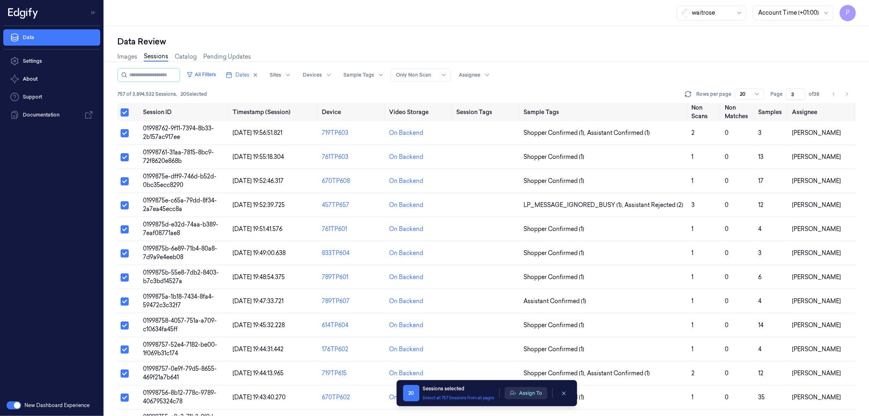
click at [527, 397] on button "Assign To" at bounding box center [526, 393] width 43 height 12
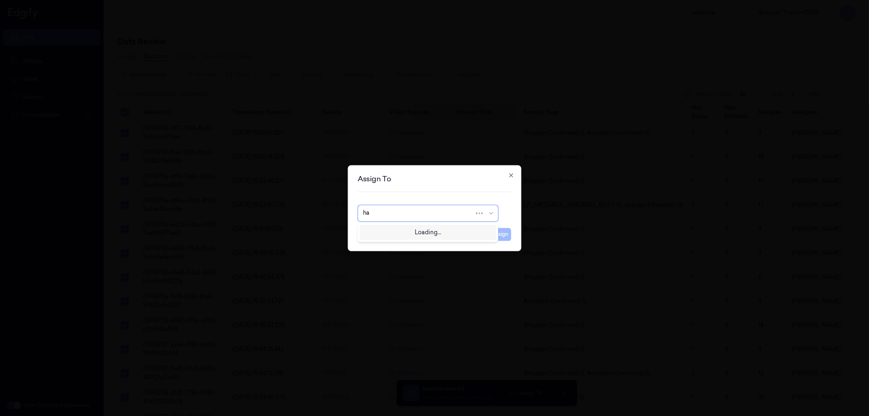
type input "h"
type input "ven"
click at [424, 232] on div "ven kataiah" at bounding box center [428, 231] width 130 height 9
click at [495, 232] on button "Assign" at bounding box center [500, 234] width 22 height 13
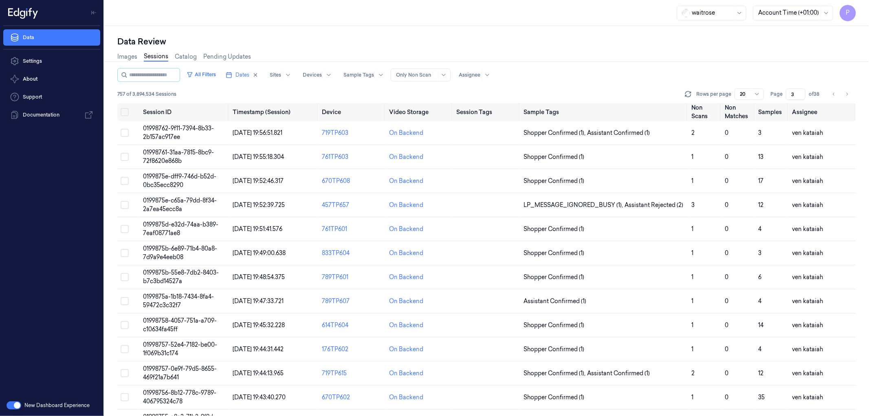
click at [791, 93] on input "3" at bounding box center [796, 93] width 20 height 11
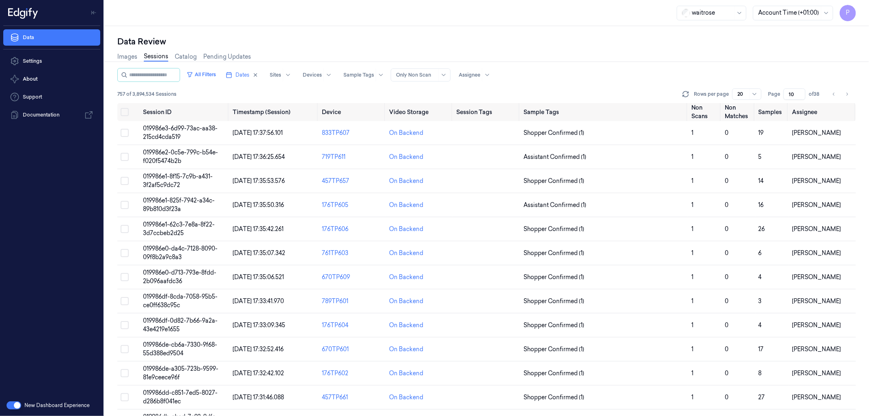
type input "10"
click at [685, 55] on div "Images Sessions Catalog Pending Updates" at bounding box center [486, 57] width 739 height 21
click at [127, 112] on button "Select all" at bounding box center [125, 112] width 8 height 8
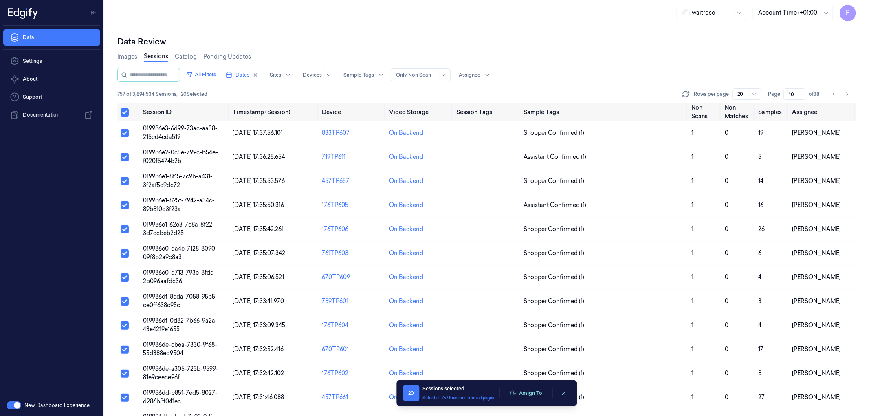
type button "on"
click at [523, 395] on button "Assign To" at bounding box center [526, 393] width 43 height 12
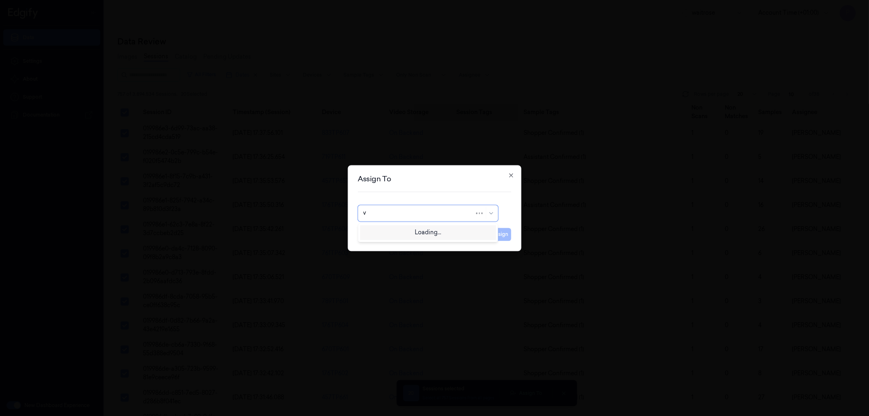
type input "ve"
click at [410, 247] on div "ven kataiah" at bounding box center [428, 245] width 130 height 9
click at [502, 236] on button "Assign" at bounding box center [500, 234] width 22 height 13
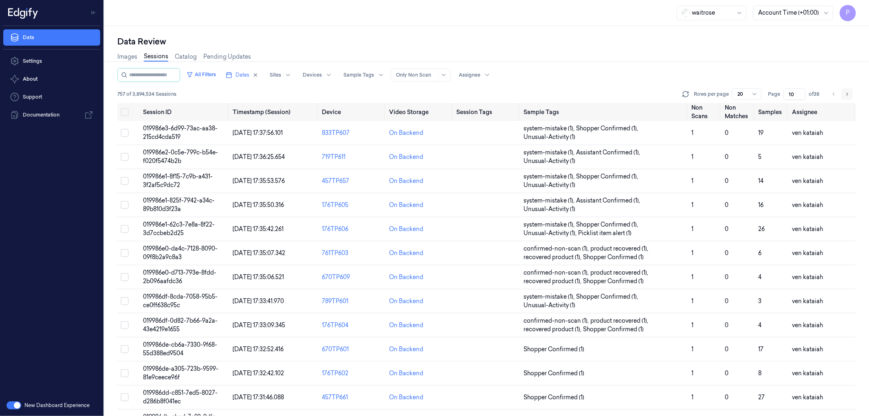
click at [847, 95] on icon "Go to next page" at bounding box center [847, 94] width 5 height 7
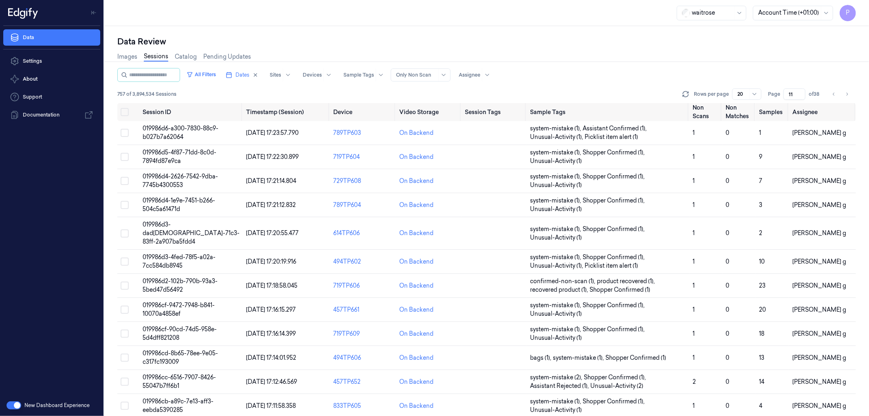
click at [792, 95] on input "11" at bounding box center [795, 93] width 22 height 11
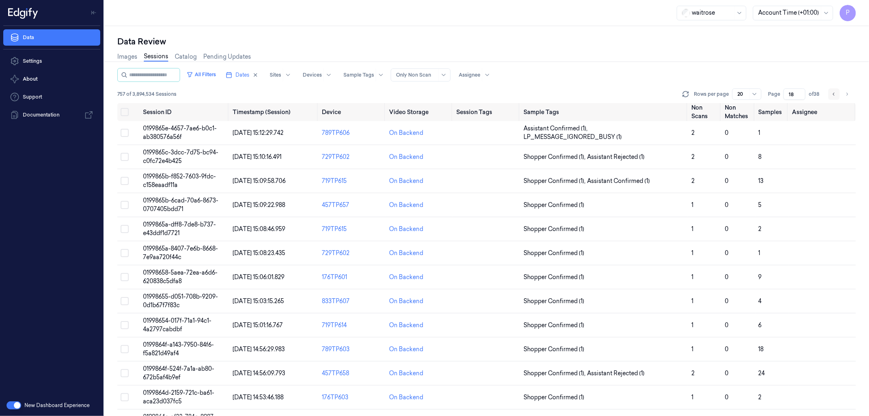
click at [833, 94] on icon "Go to previous page" at bounding box center [834, 94] width 5 height 7
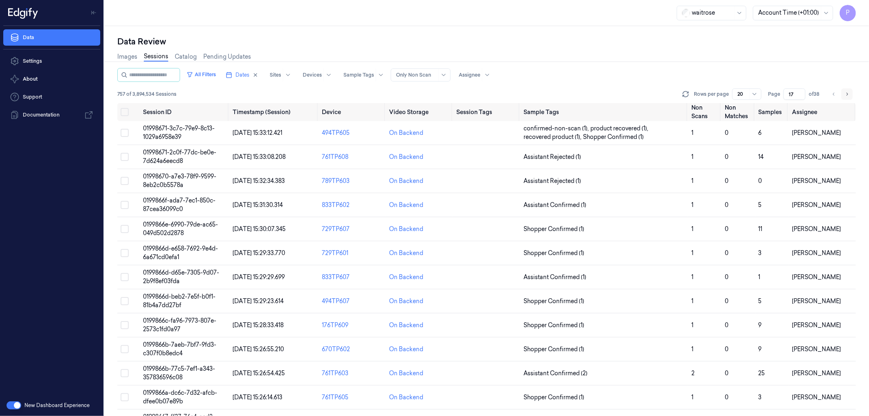
click at [849, 94] on icon "Go to next page" at bounding box center [847, 94] width 5 height 7
type input "18"
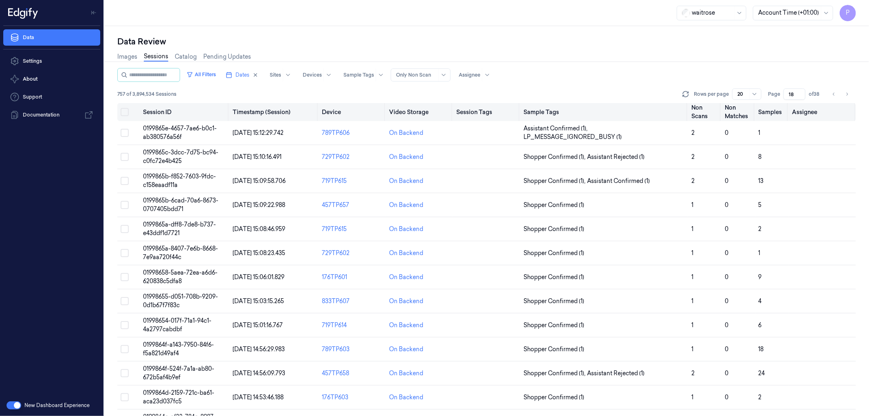
click at [123, 111] on button "on" at bounding box center [125, 112] width 8 height 8
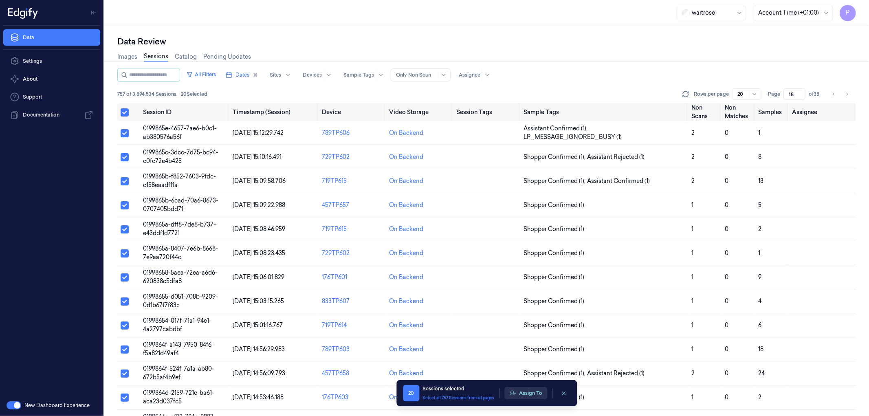
click at [529, 394] on button "Assign To" at bounding box center [526, 393] width 43 height 12
click at [526, 393] on button "Assign To" at bounding box center [526, 393] width 43 height 12
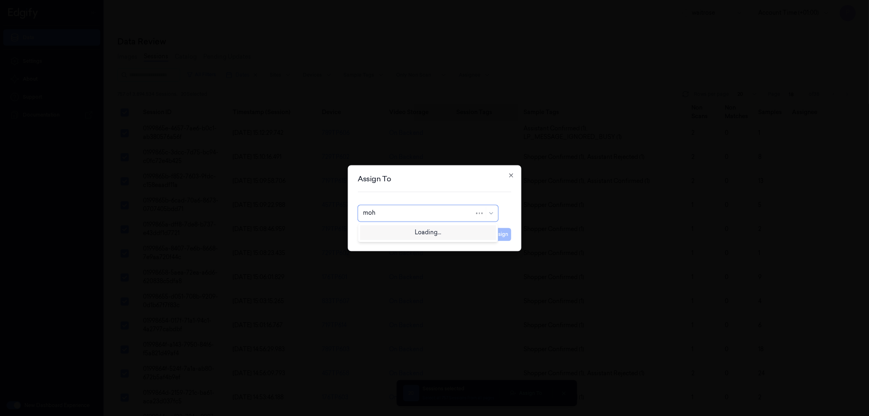
type input "moha"
click at [406, 233] on div "mohan kune" at bounding box center [428, 231] width 130 height 9
click at [506, 234] on button "Assign" at bounding box center [500, 234] width 22 height 13
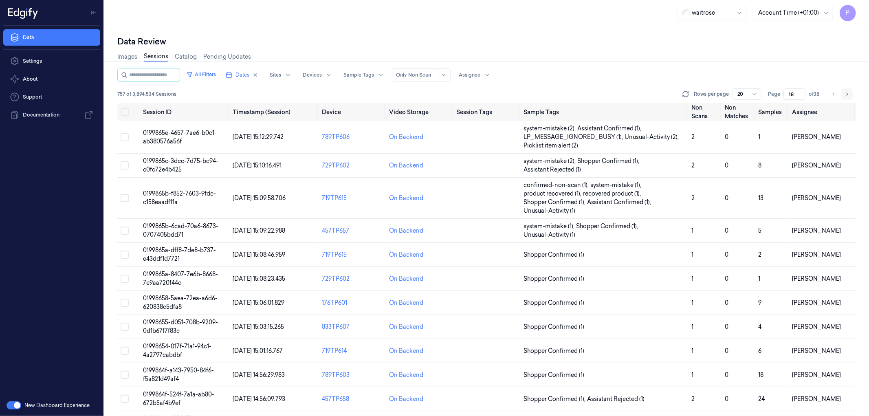
click at [846, 93] on icon "Go to next page" at bounding box center [847, 94] width 5 height 7
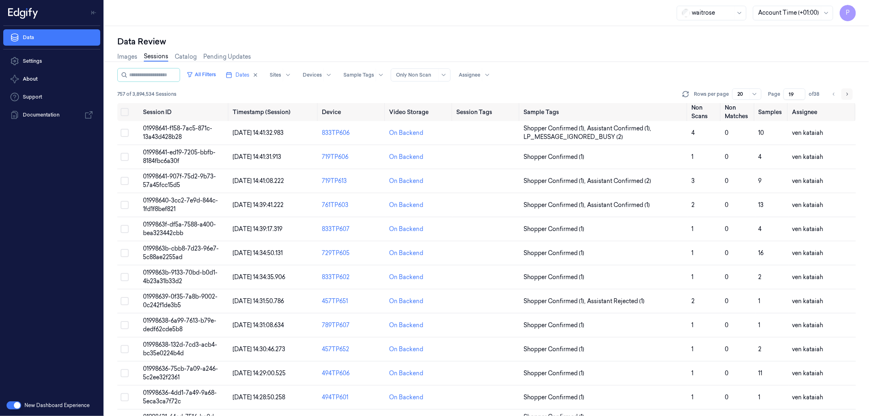
click at [845, 94] on button "Go to next page" at bounding box center [847, 93] width 11 height 11
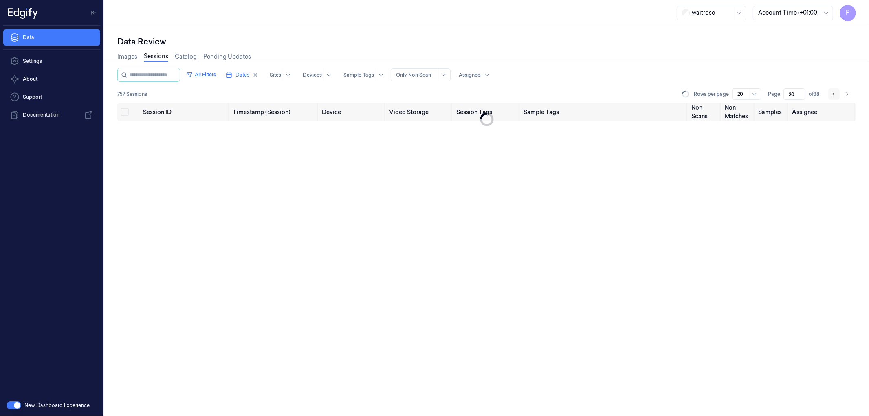
click at [834, 93] on icon "Go to previous page" at bounding box center [834, 94] width 2 height 3
type input "19"
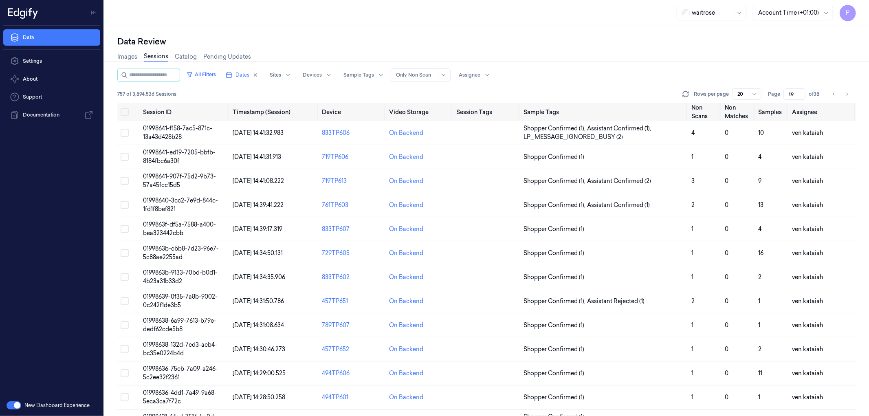
click at [613, 60] on div "Images Sessions Catalog Pending Updates" at bounding box center [486, 57] width 739 height 21
click at [846, 93] on icon "Go to next page" at bounding box center [847, 94] width 5 height 7
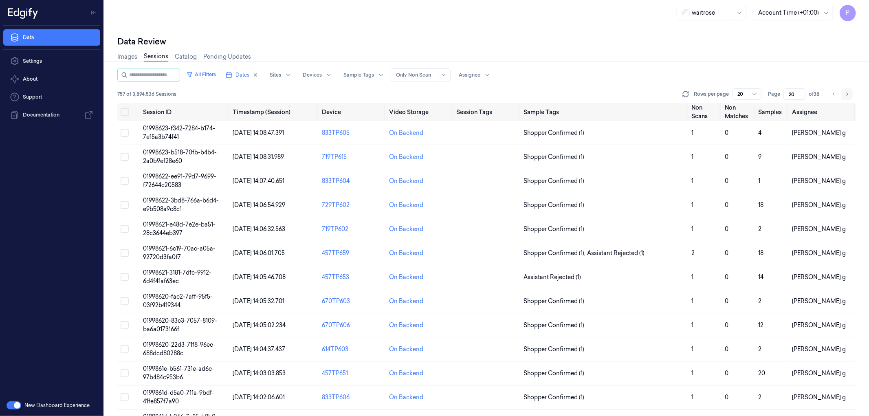
click at [847, 92] on icon "Go to next page" at bounding box center [847, 94] width 5 height 7
type input "21"
